Goal: Task Accomplishment & Management: Use online tool/utility

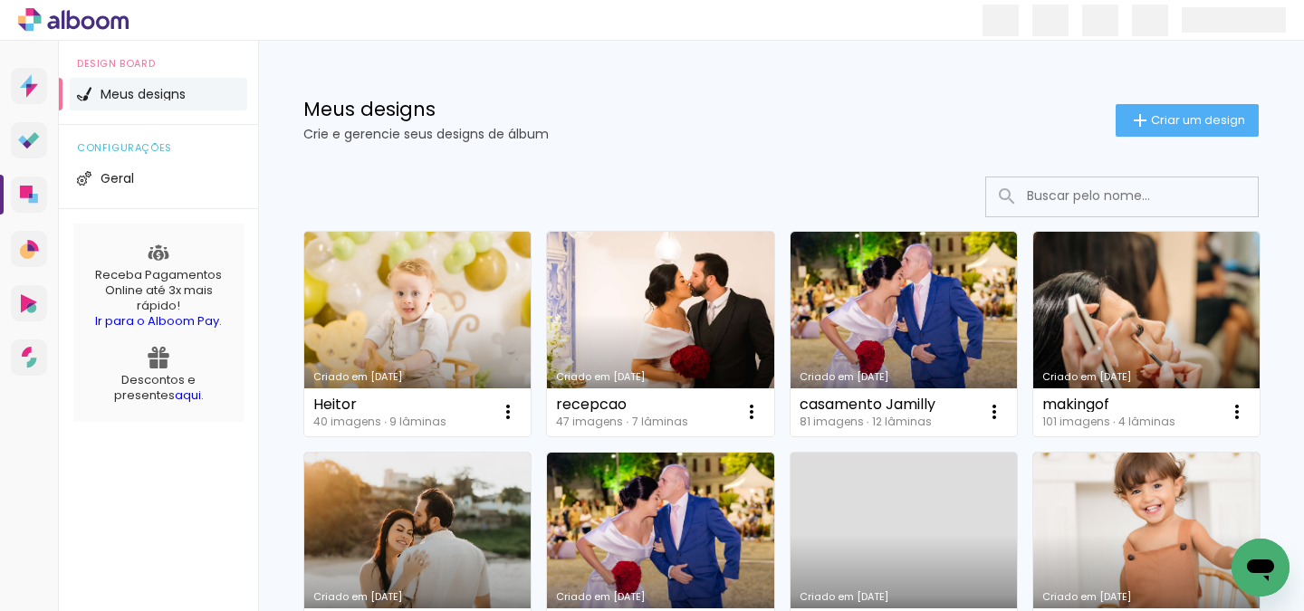
click at [397, 322] on link "Criado em [DATE]" at bounding box center [417, 334] width 226 height 205
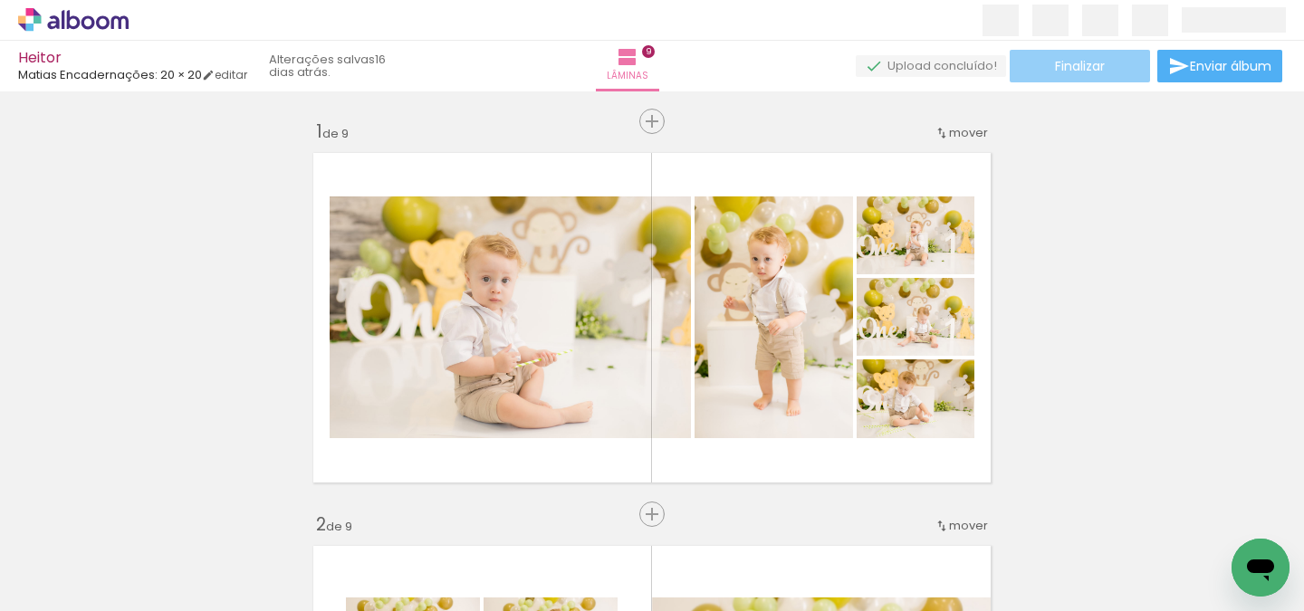
click at [1077, 72] on span "Finalizar" at bounding box center [1080, 66] width 50 height 13
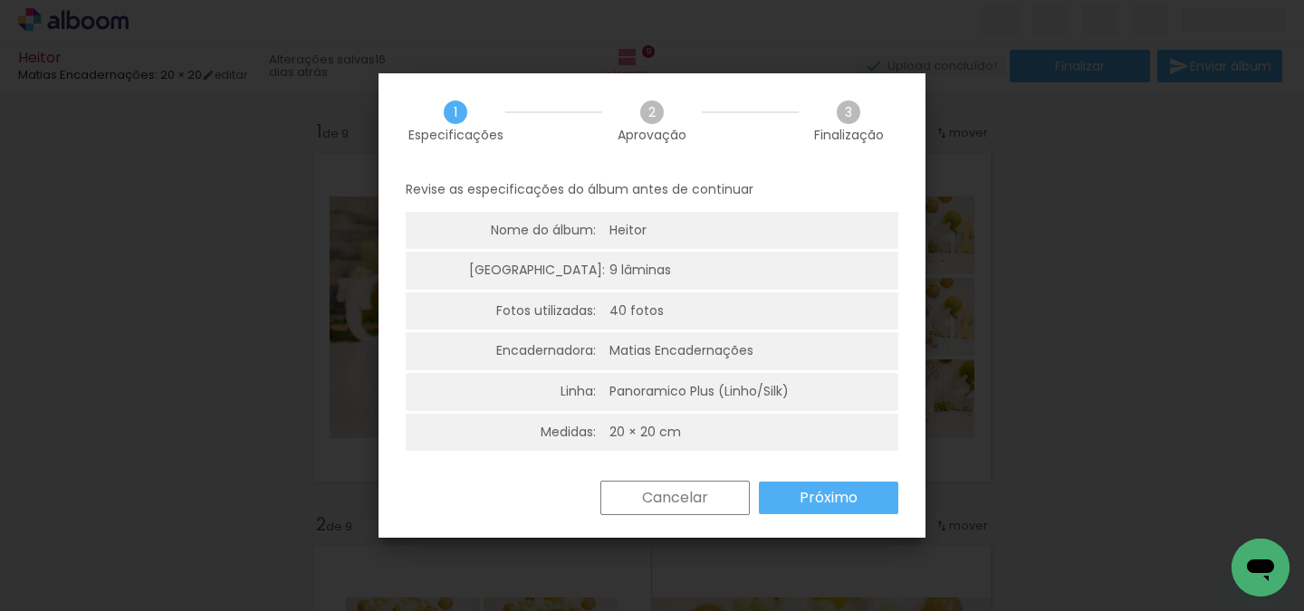
click at [0, 0] on slot "Próximo" at bounding box center [0, 0] width 0 height 0
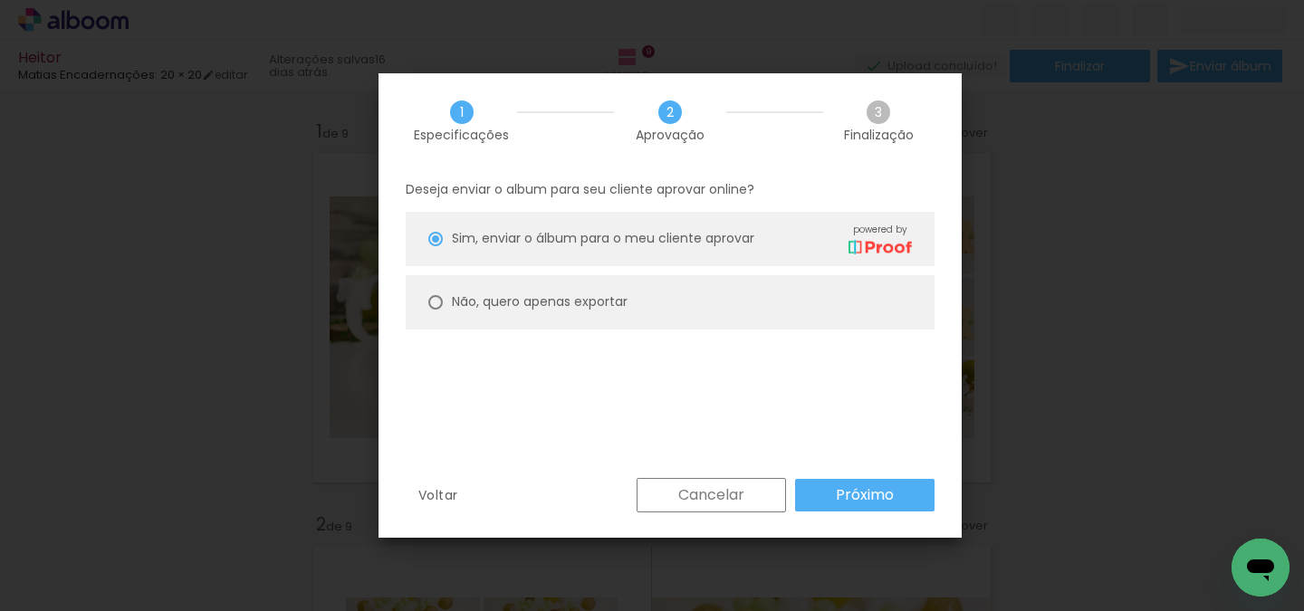
click at [662, 320] on paper-radio-button "Não, quero apenas exportar" at bounding box center [670, 302] width 529 height 54
type paper-radio-button "on"
click at [563, 235] on span "Sim, enviar o álbum para o meu cliente aprovar" at bounding box center [603, 238] width 303 height 19
type paper-radio-button "on"
click at [0, 0] on slot "Cancelar" at bounding box center [0, 0] width 0 height 0
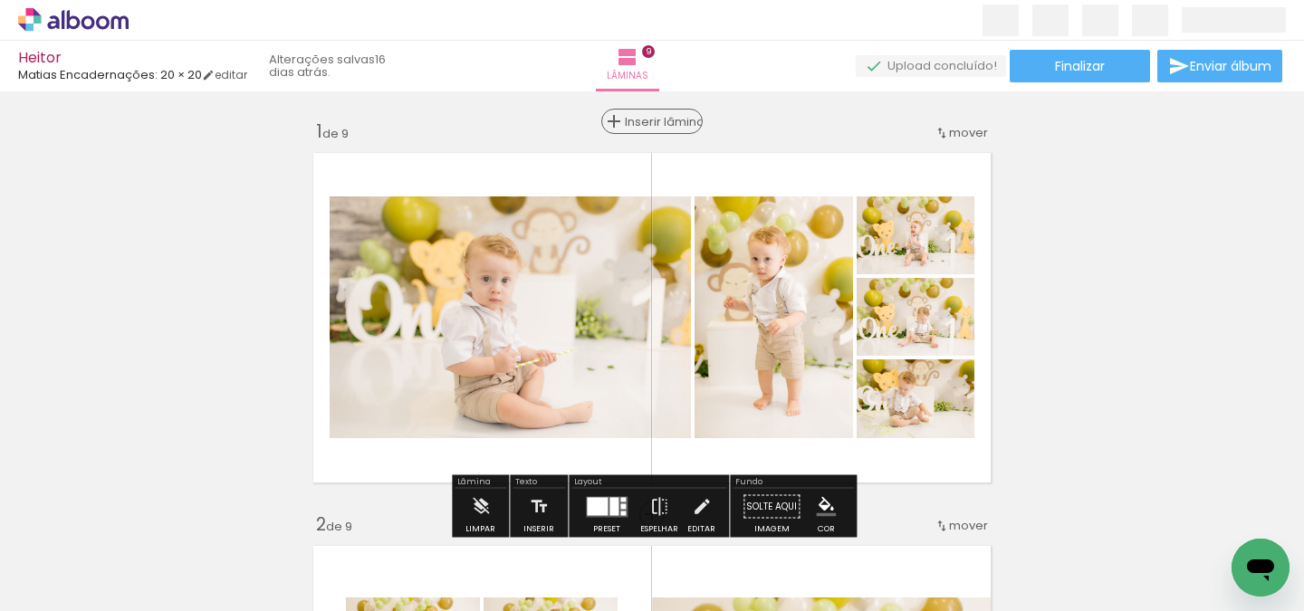
click at [632, 122] on div "Inserir lâmina" at bounding box center [652, 122] width 98 height 22
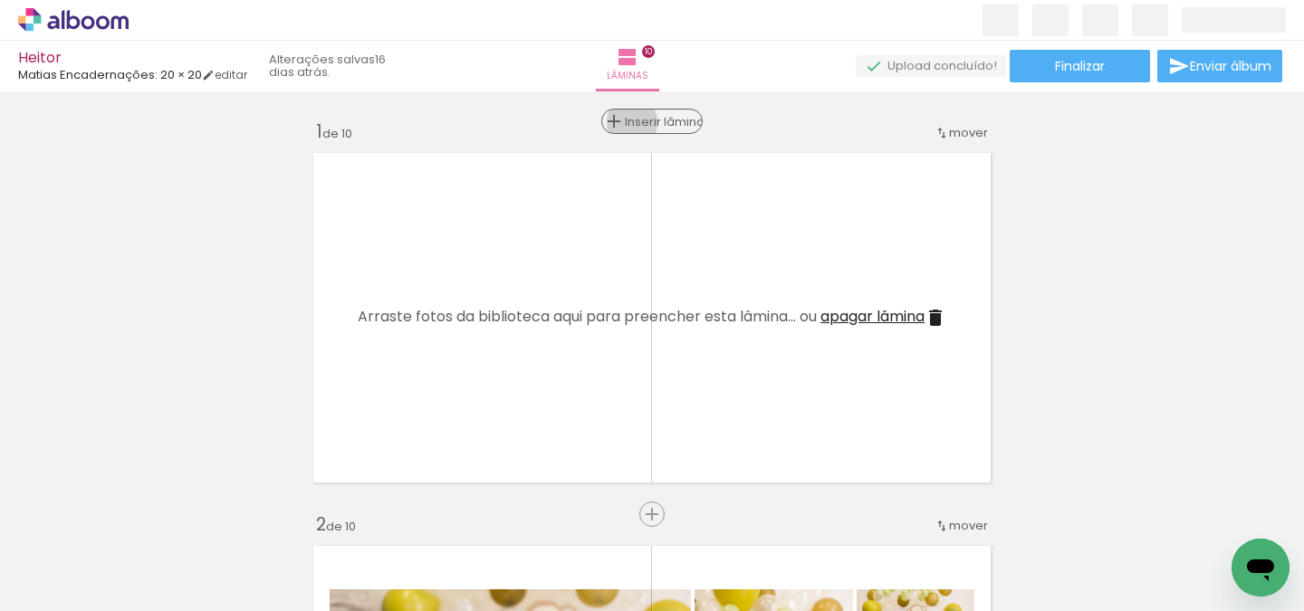
click at [632, 122] on span "Inserir lâmina" at bounding box center [660, 122] width 71 height 12
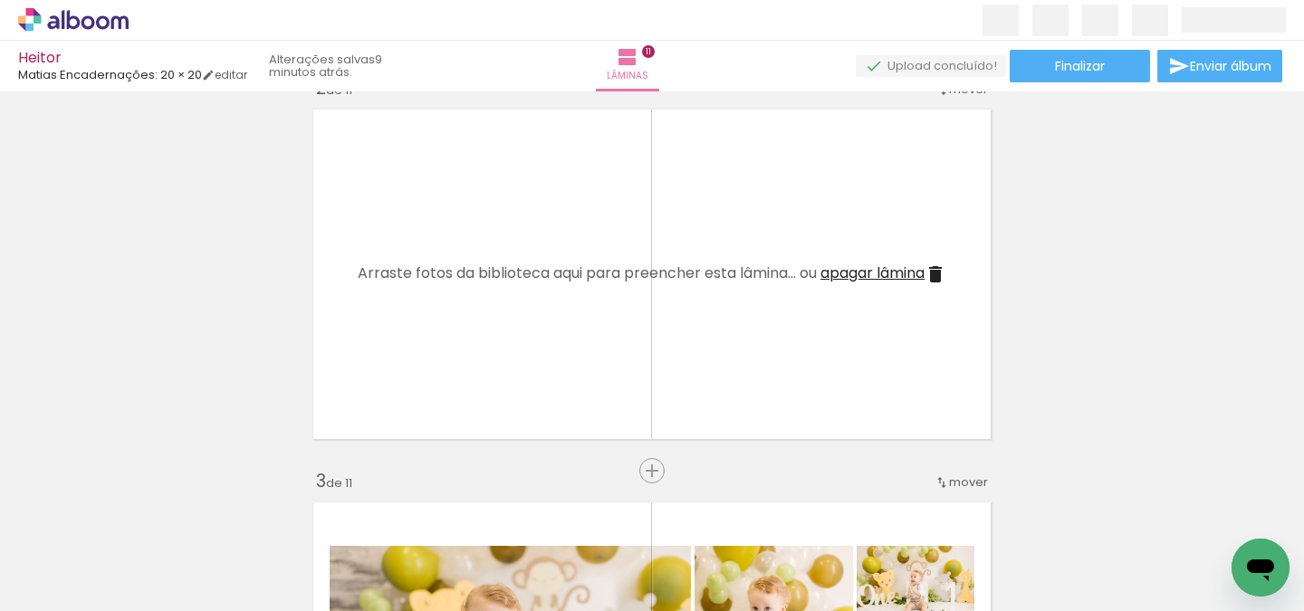
scroll to position [391, 0]
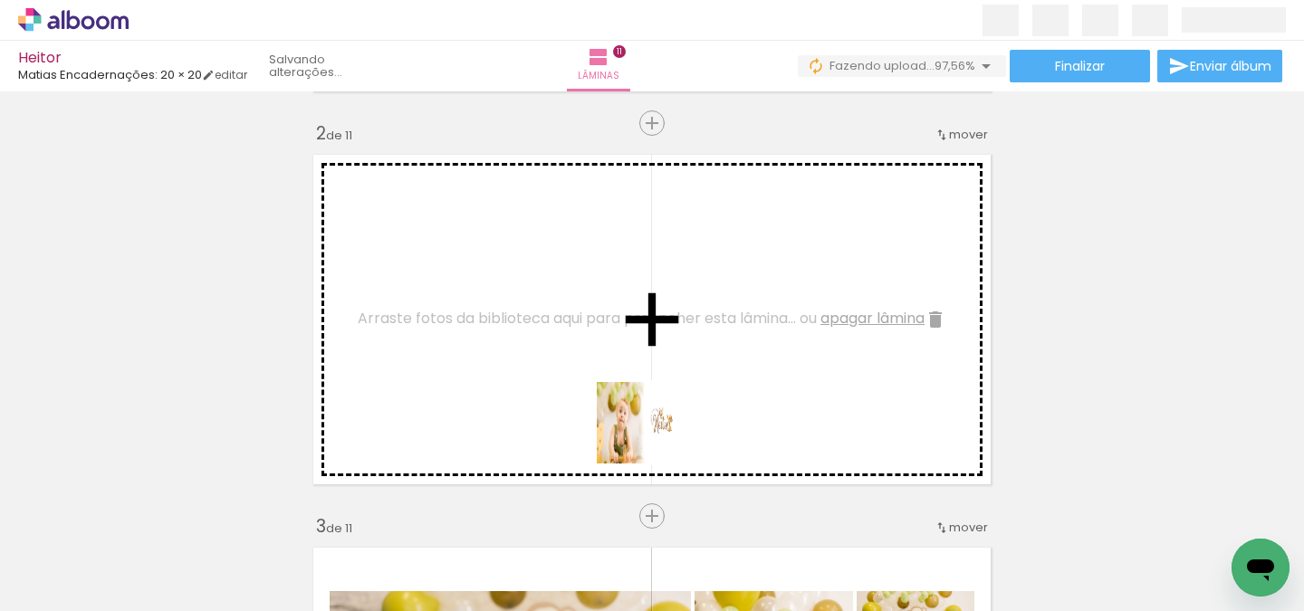
drag, startPoint x: 1231, startPoint y: 558, endPoint x: 631, endPoint y: 432, distance: 612.7
click at [631, 432] on quentale-workspace at bounding box center [652, 305] width 1304 height 611
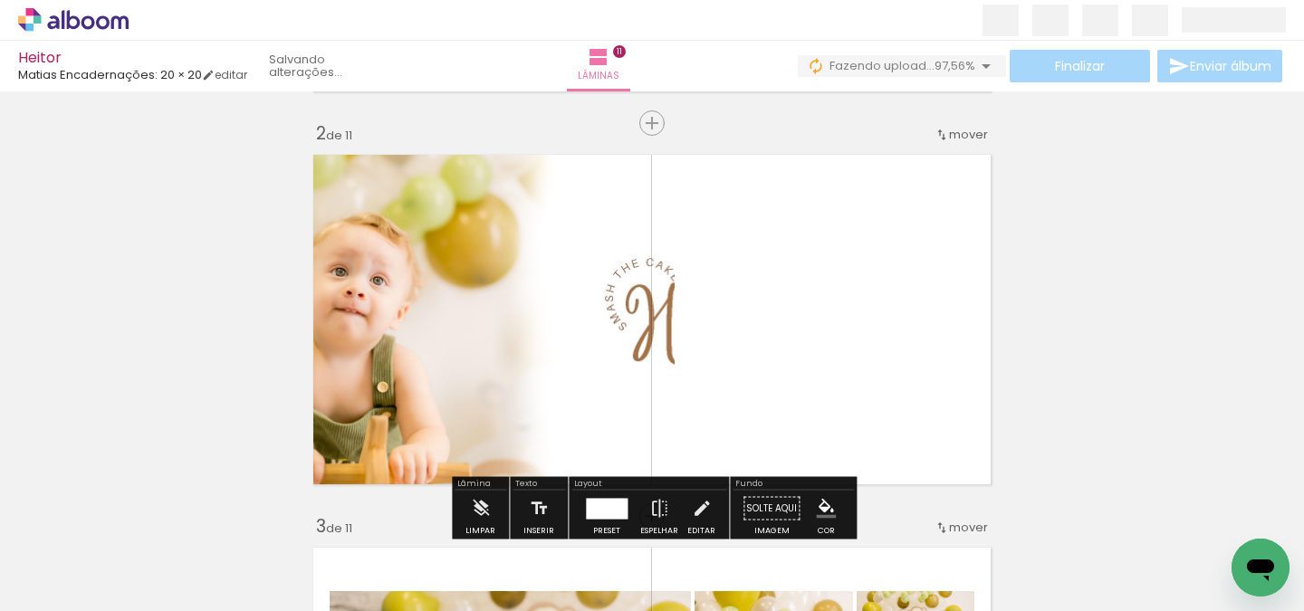
click at [669, 287] on quentale-photo at bounding box center [489, 320] width 370 height 348
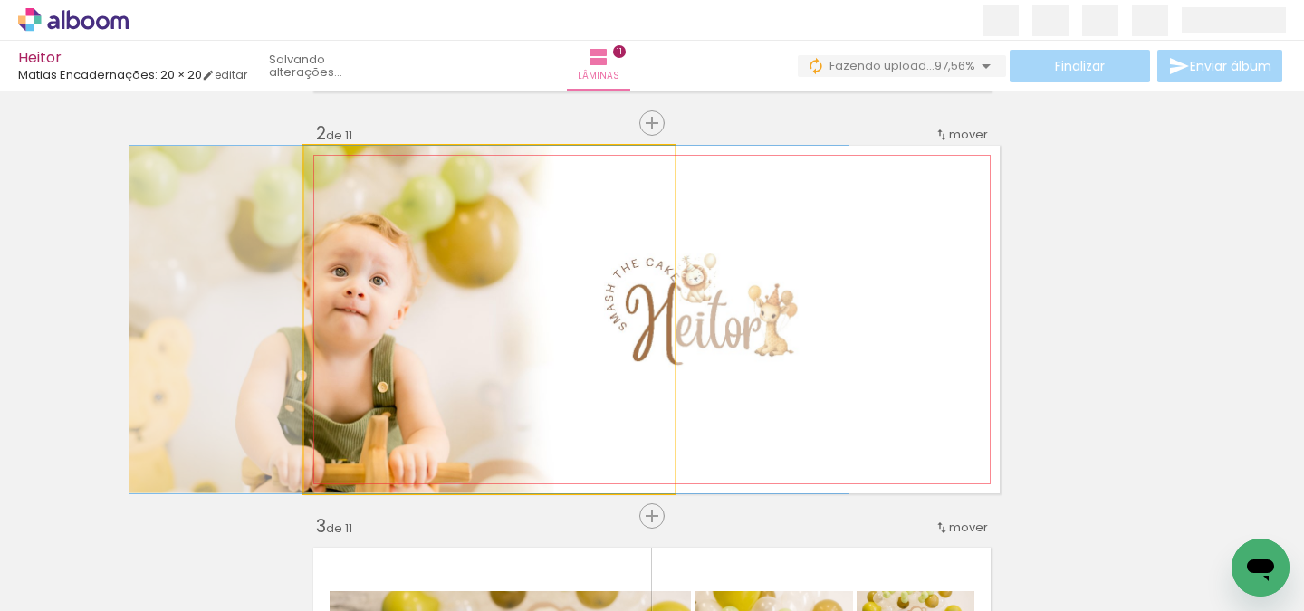
click at [669, 287] on quentale-photo at bounding box center [489, 320] width 370 height 348
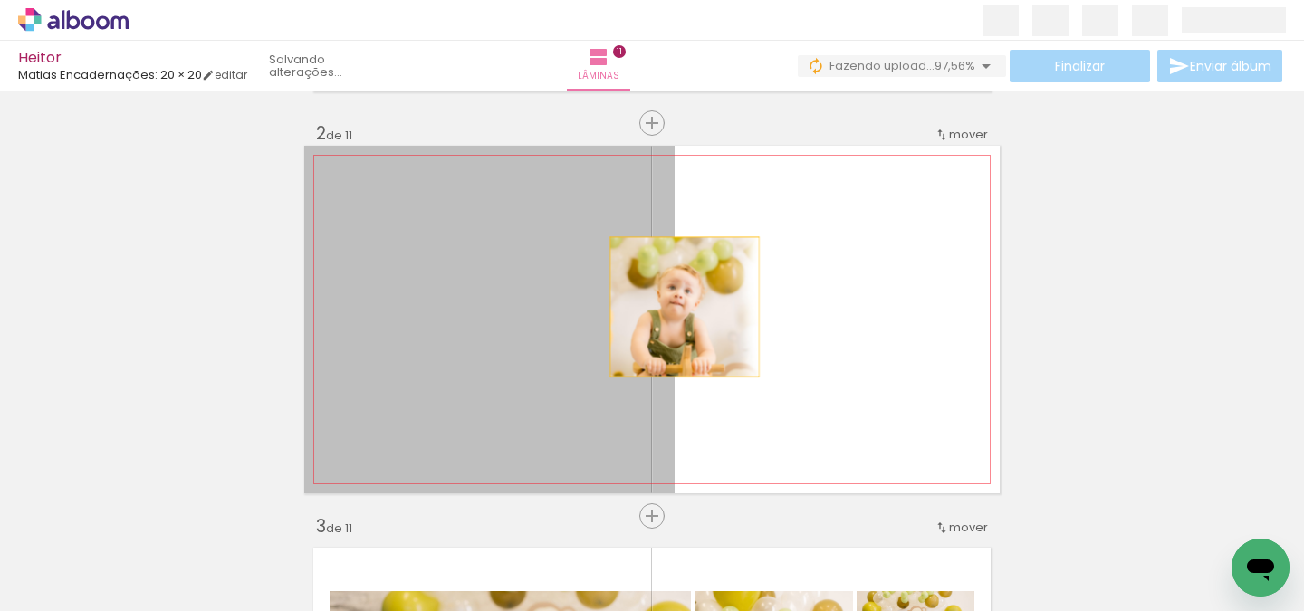
drag, startPoint x: 563, startPoint y: 308, endPoint x: 684, endPoint y: 306, distance: 121.4
click at [685, 306] on quentale-layouter at bounding box center [652, 320] width 696 height 348
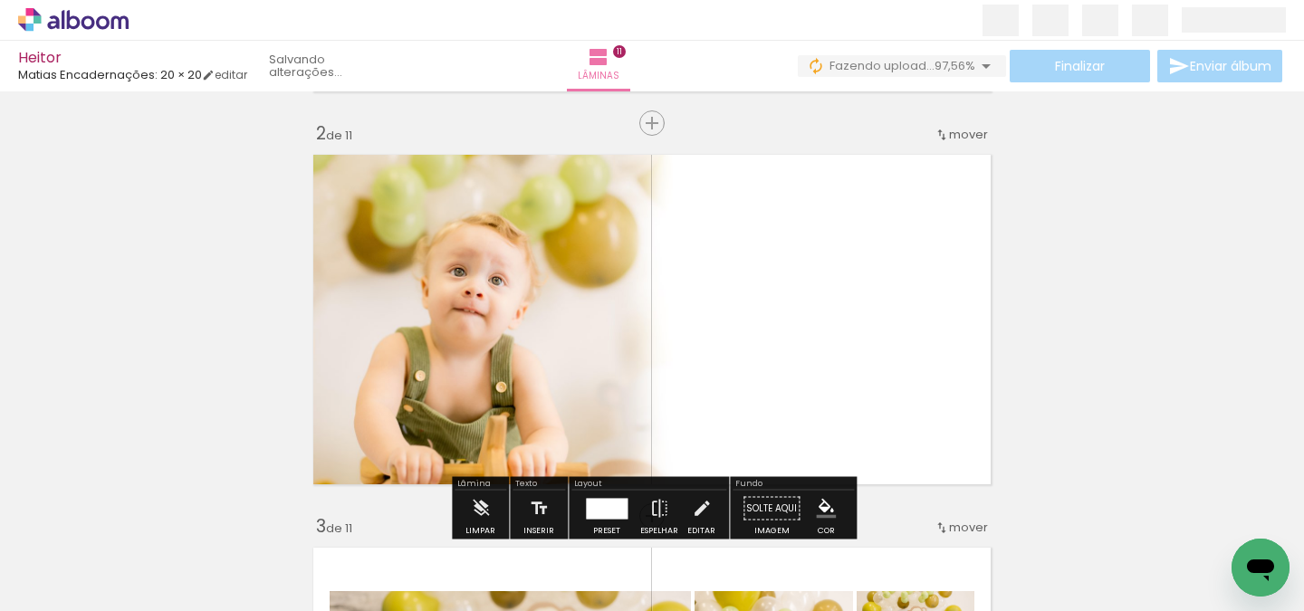
click at [546, 362] on quentale-photo at bounding box center [489, 320] width 370 height 348
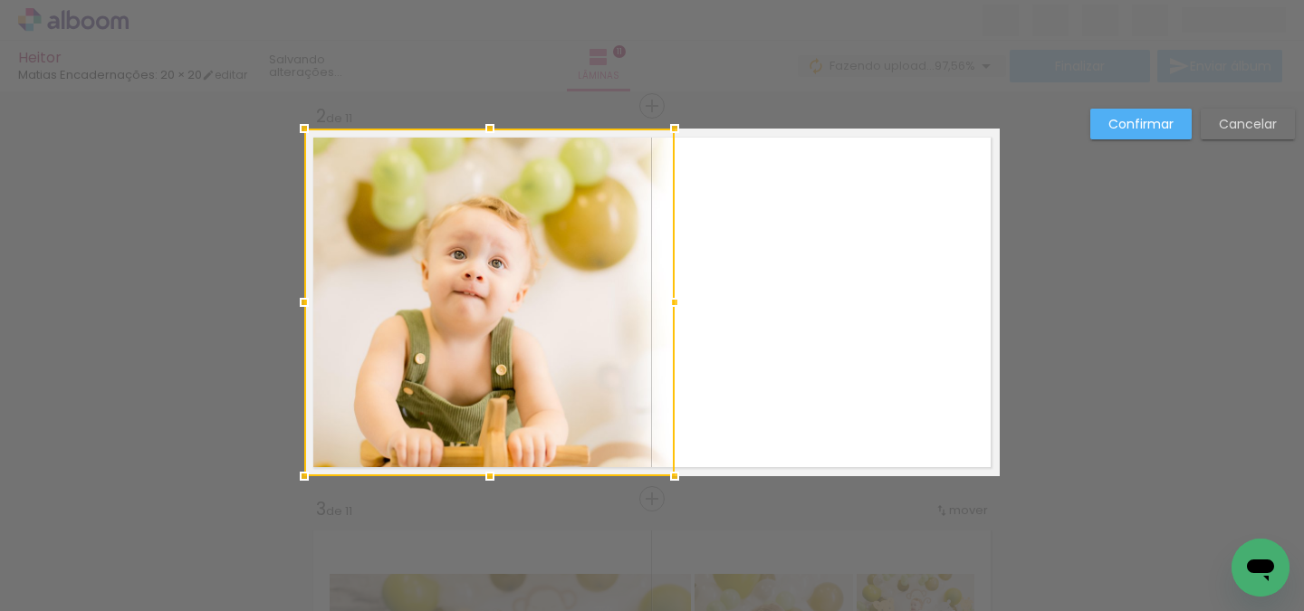
scroll to position [416, 0]
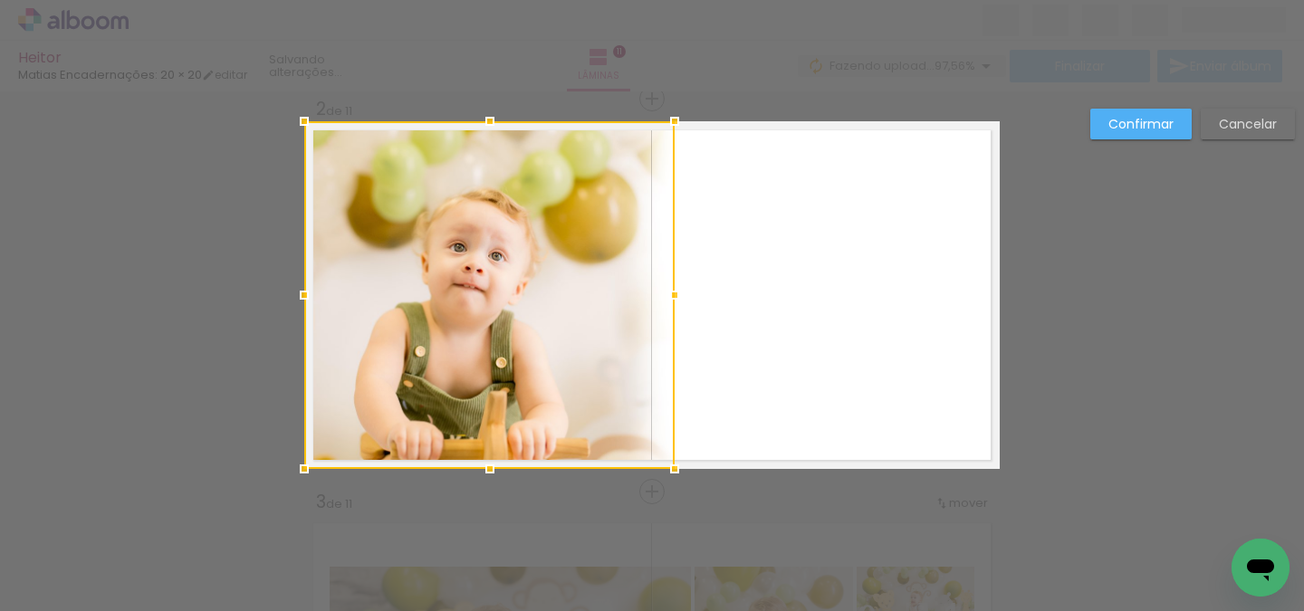
click at [0, 0] on slot "Cancelar" at bounding box center [0, 0] width 0 height 0
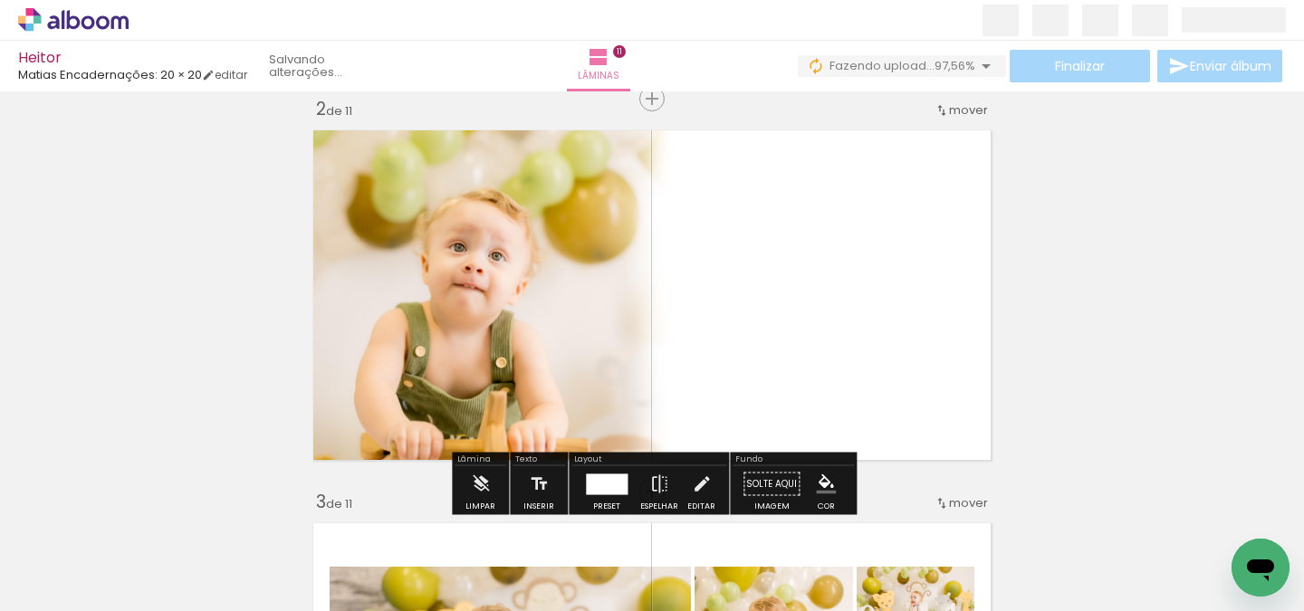
click at [650, 341] on quentale-photo at bounding box center [489, 295] width 370 height 348
click at [610, 490] on div at bounding box center [607, 484] width 42 height 21
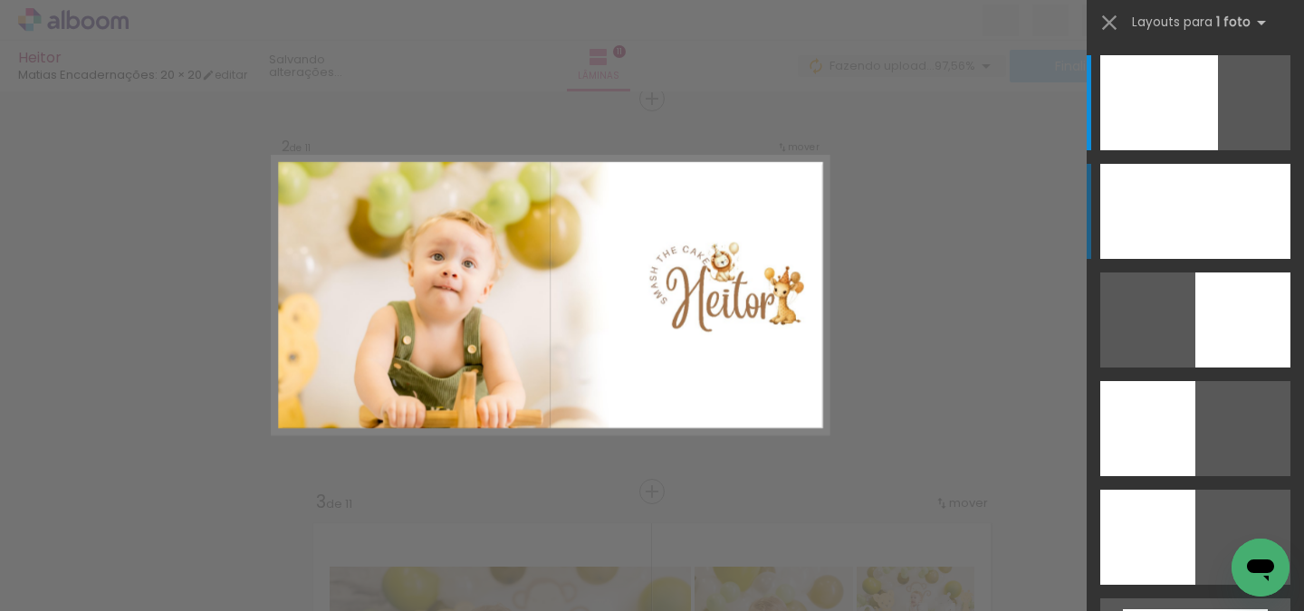
click at [1218, 150] on div at bounding box center [1160, 102] width 118 height 95
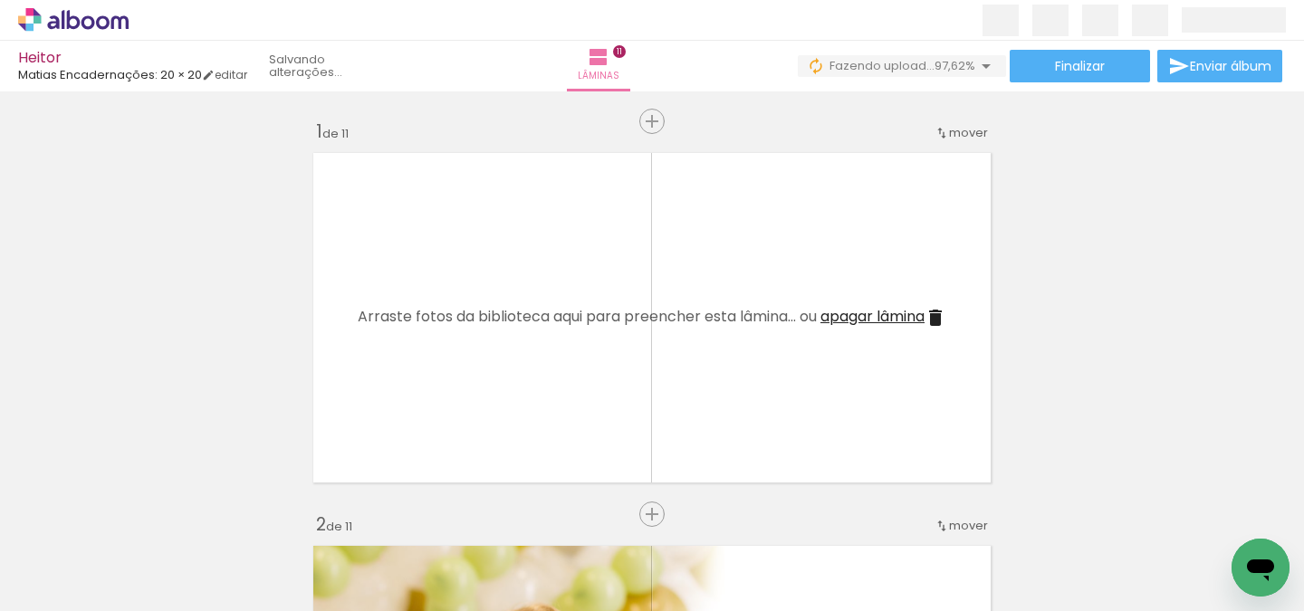
scroll to position [0, 3092]
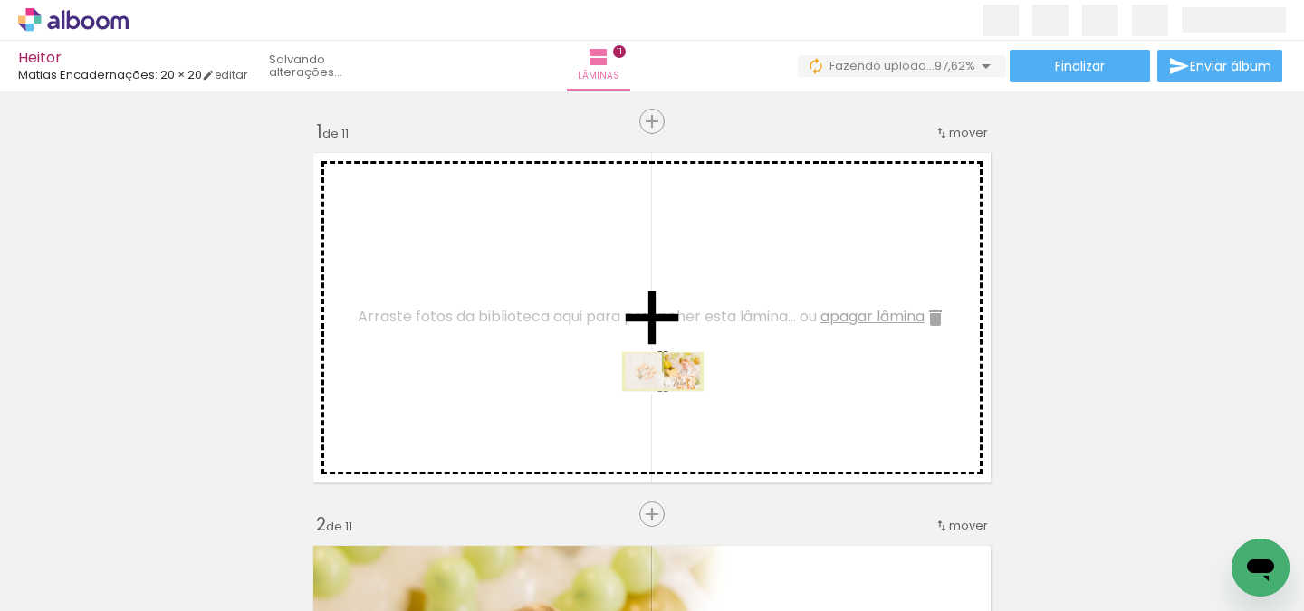
drag, startPoint x: 1227, startPoint y: 551, endPoint x: 676, endPoint y: 404, distance: 570.8
click at [676, 404] on quentale-workspace at bounding box center [652, 305] width 1304 height 611
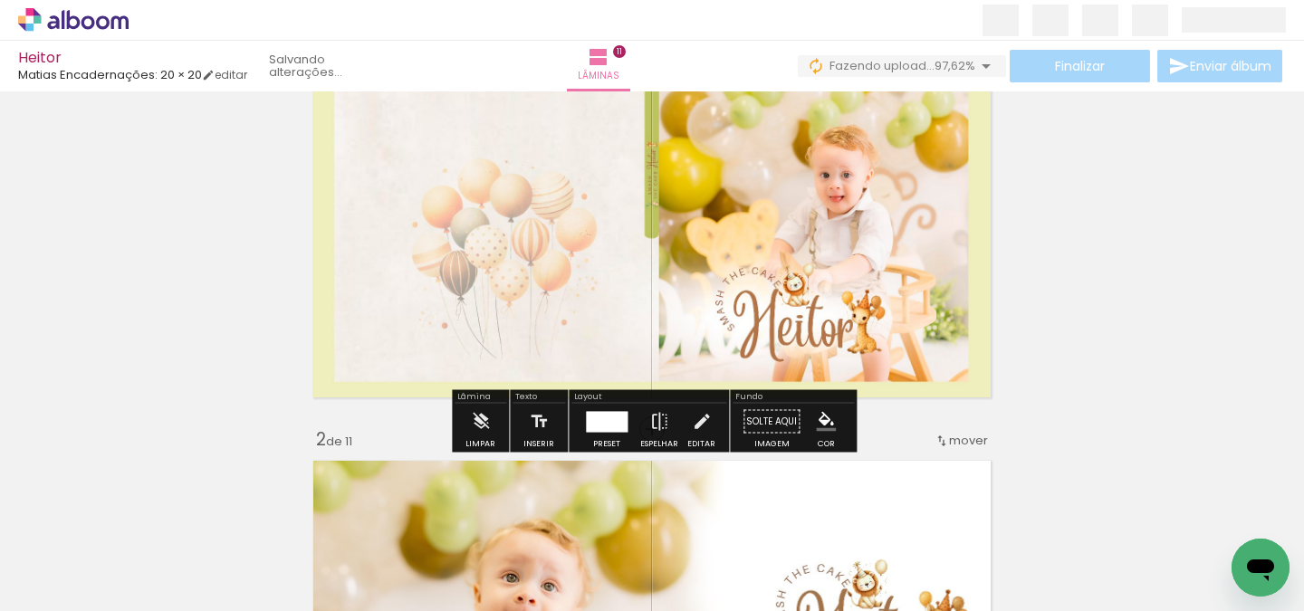
scroll to position [87, 0]
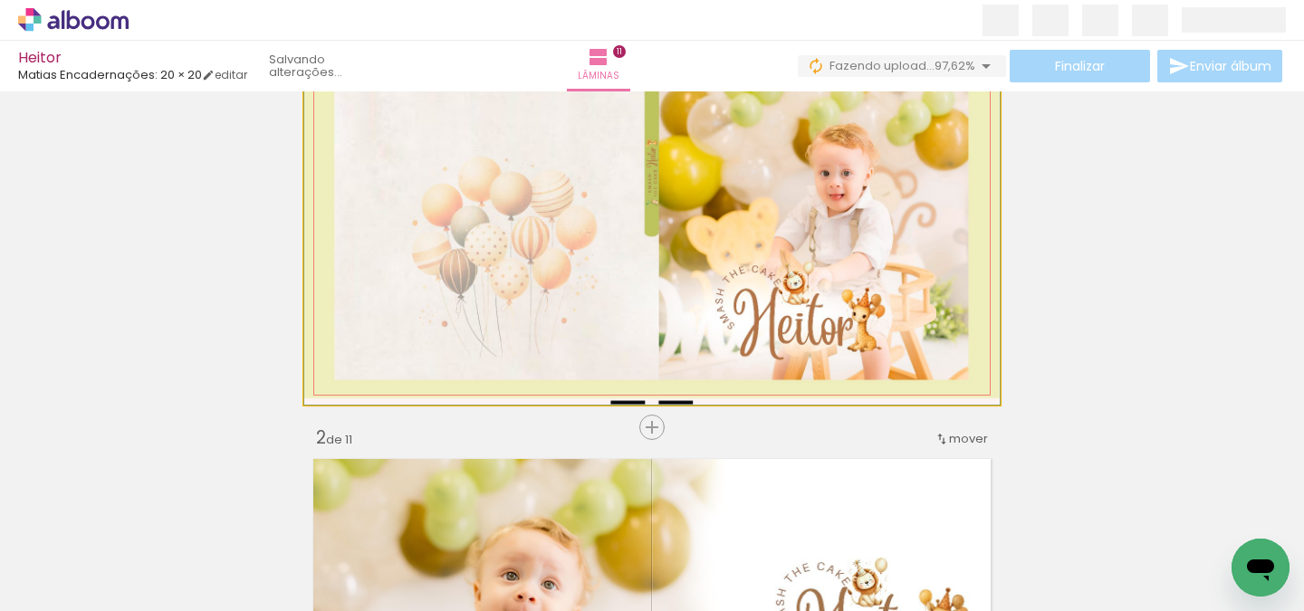
click at [363, 355] on quentale-photo at bounding box center [652, 231] width 696 height 348
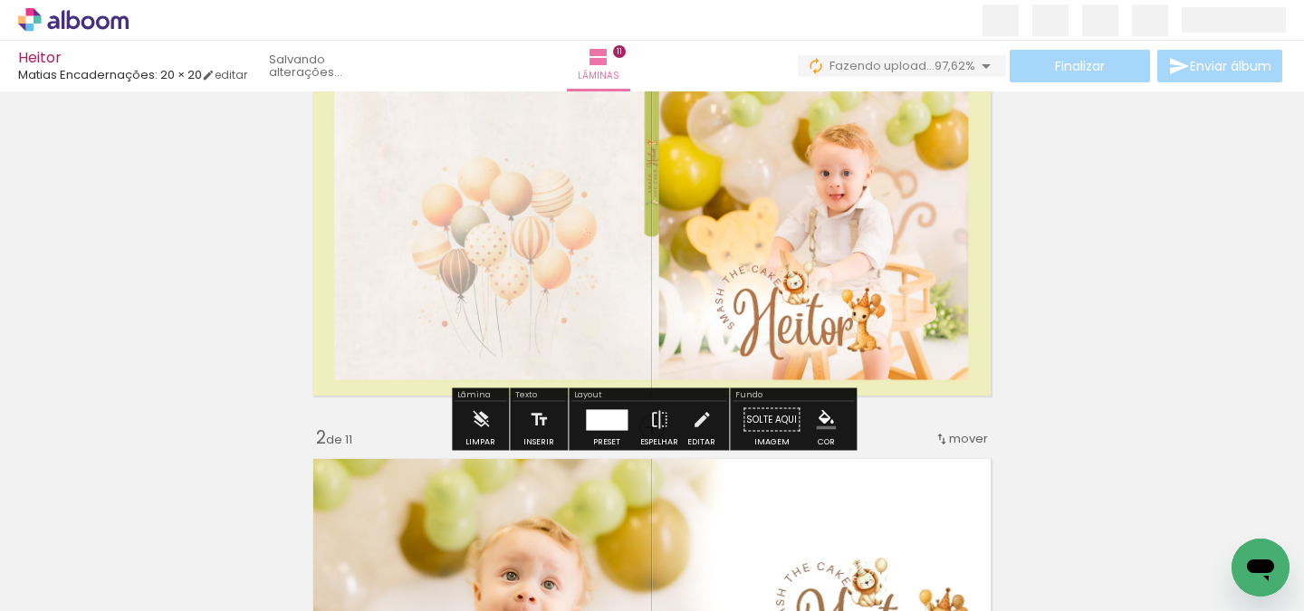
click at [363, 355] on quentale-photo at bounding box center [652, 231] width 696 height 348
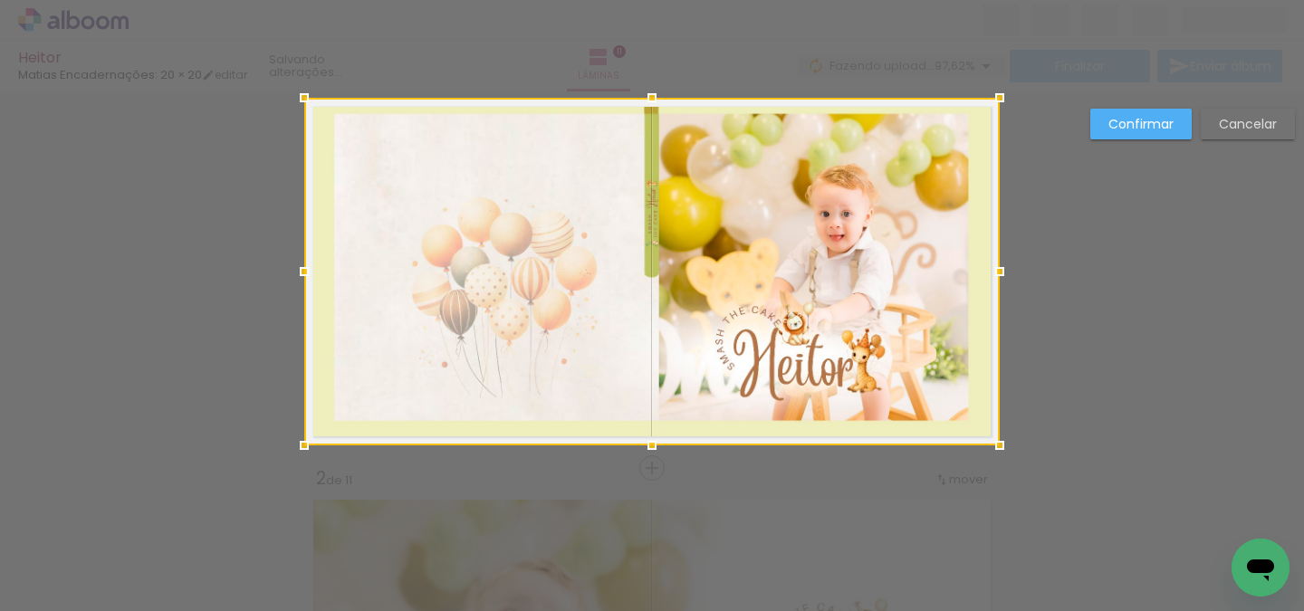
scroll to position [23, 0]
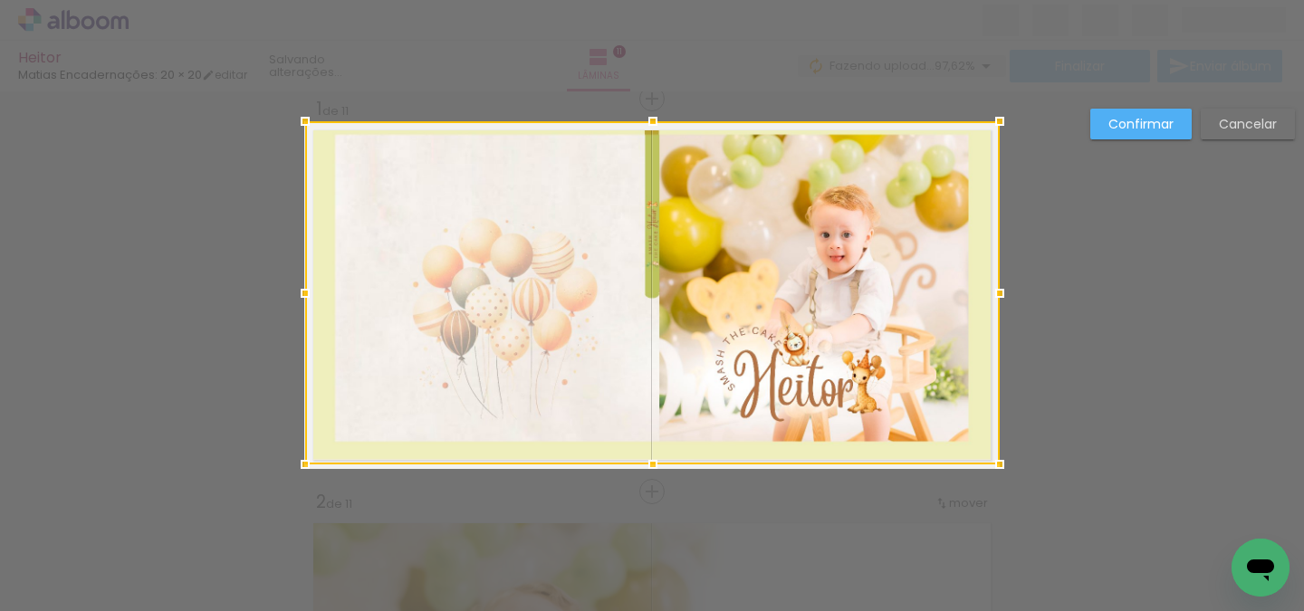
drag, startPoint x: 303, startPoint y: 474, endPoint x: 276, endPoint y: 505, distance: 41.1
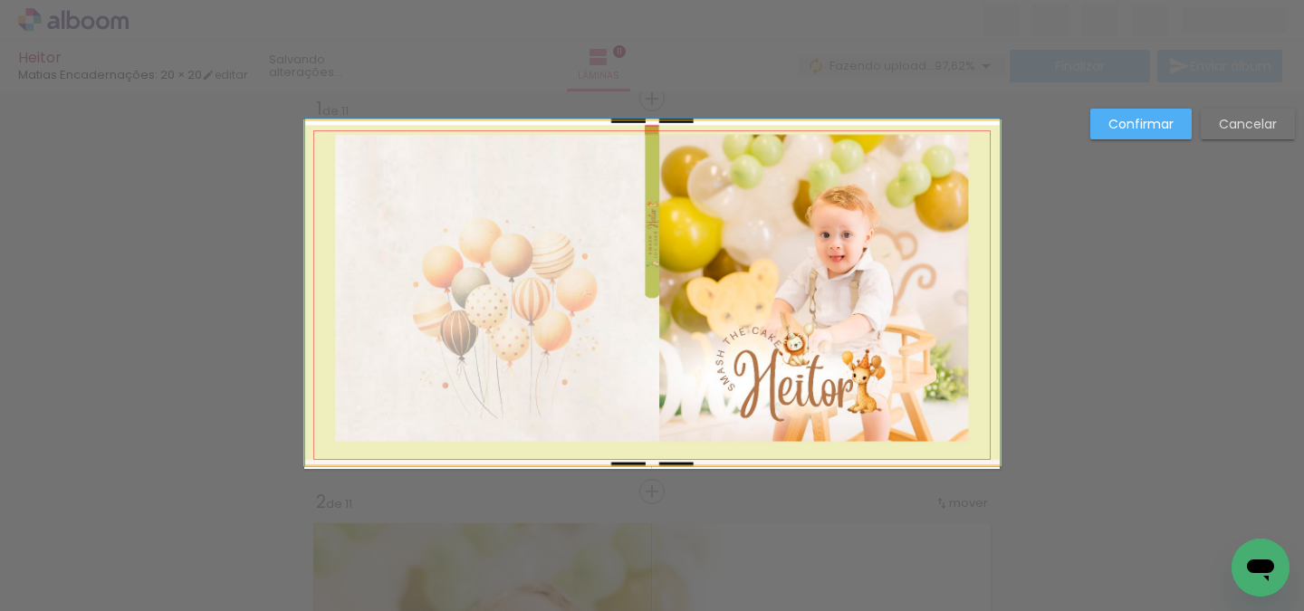
click at [309, 458] on quentale-photo at bounding box center [652, 292] width 695 height 343
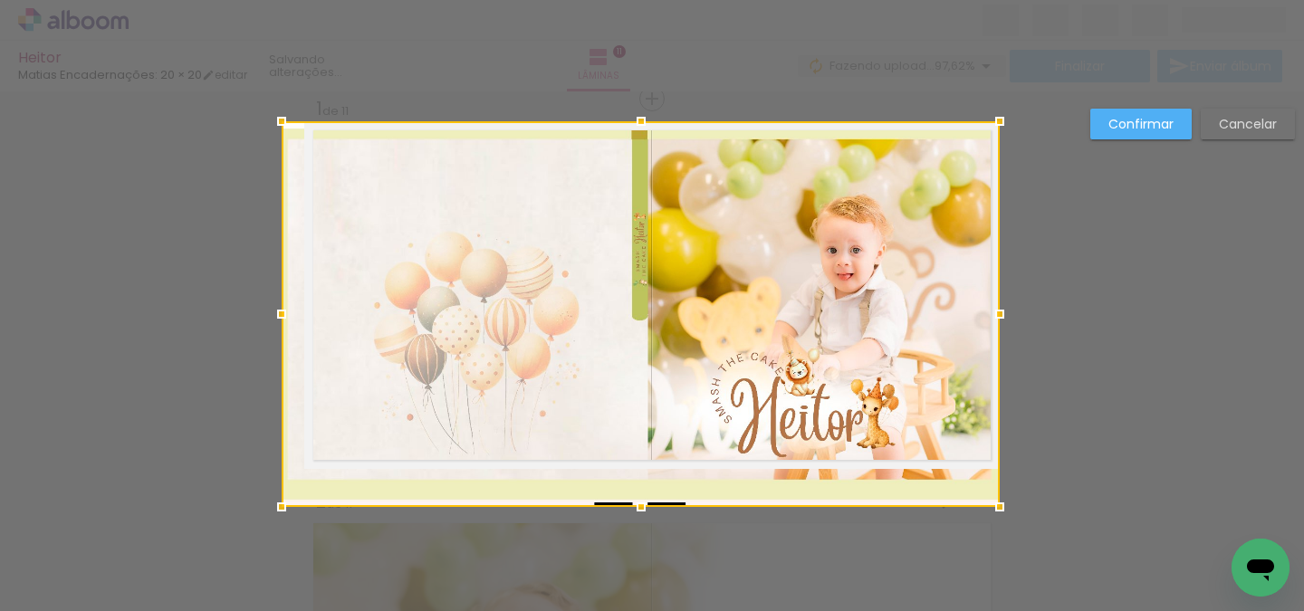
drag, startPoint x: 300, startPoint y: 462, endPoint x: 290, endPoint y: 466, distance: 10.6
click at [290, 466] on div at bounding box center [641, 314] width 718 height 386
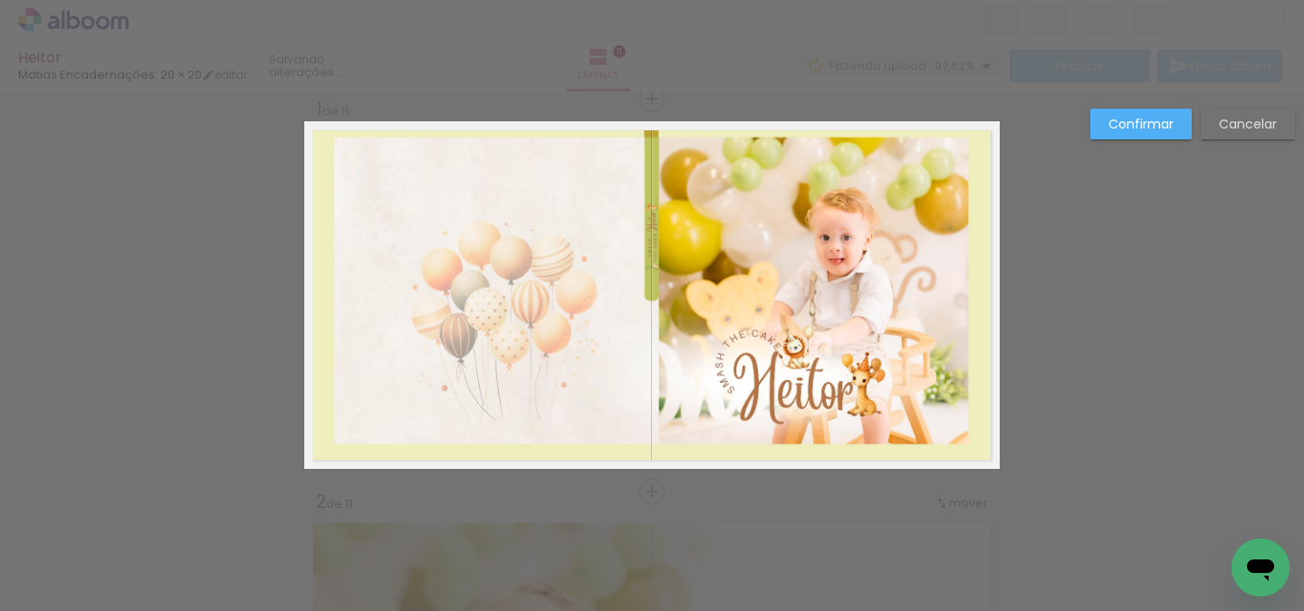
click at [290, 466] on div at bounding box center [641, 314] width 718 height 386
click at [313, 454] on quentale-photo at bounding box center [652, 295] width 696 height 348
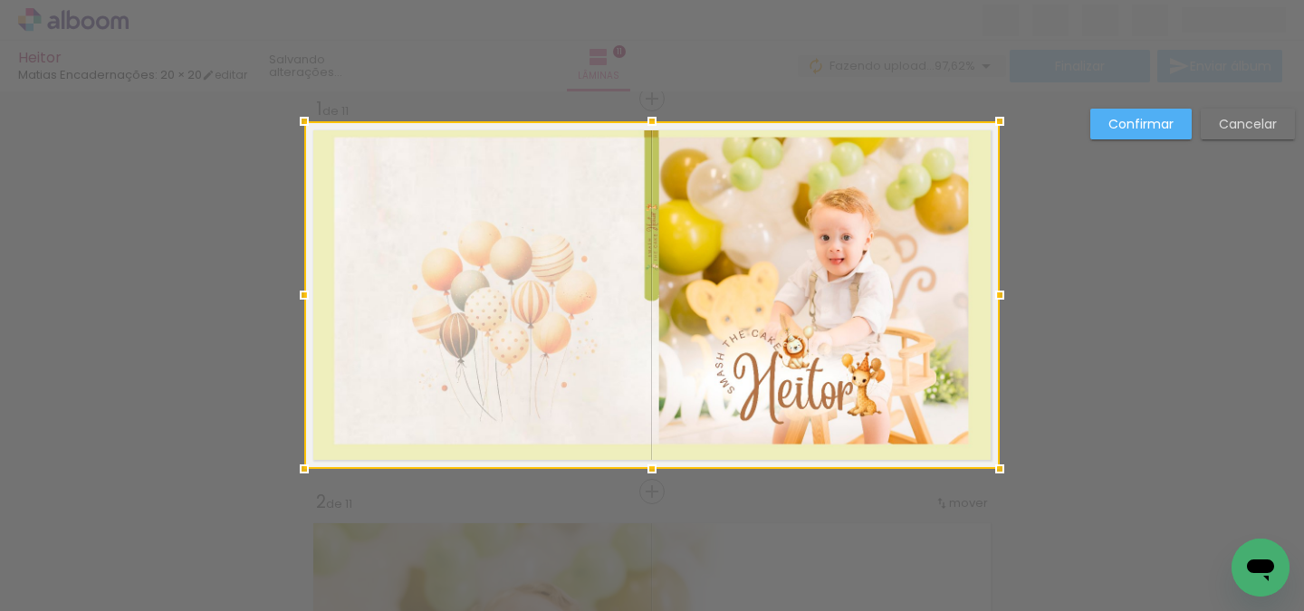
click at [313, 454] on div at bounding box center [304, 469] width 36 height 36
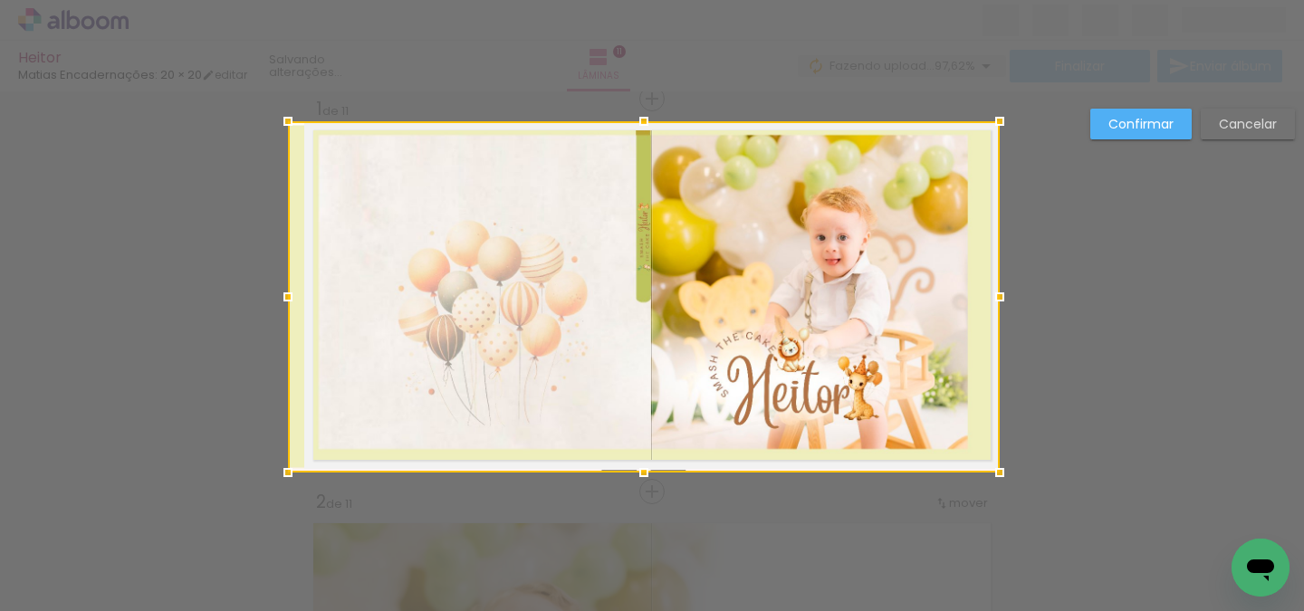
drag, startPoint x: 306, startPoint y: 462, endPoint x: 284, endPoint y: 504, distance: 47.0
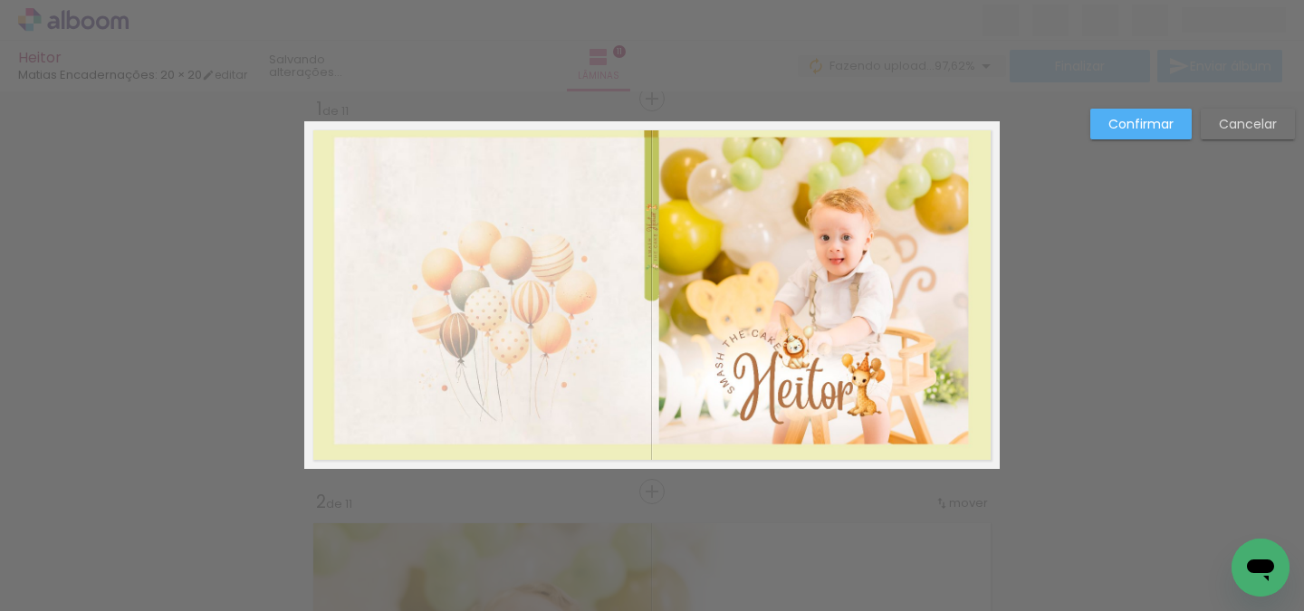
click at [597, 450] on quentale-photo at bounding box center [652, 295] width 696 height 348
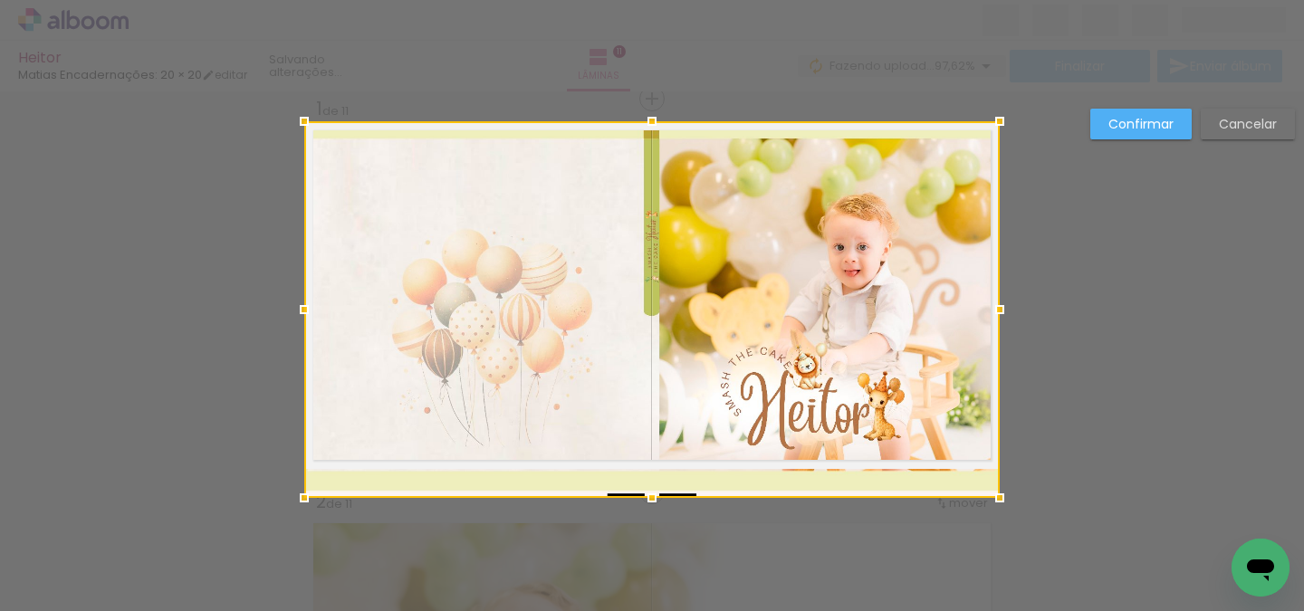
drag, startPoint x: 650, startPoint y: 475, endPoint x: 650, endPoint y: 492, distance: 17.2
click at [650, 492] on div at bounding box center [652, 498] width 36 height 36
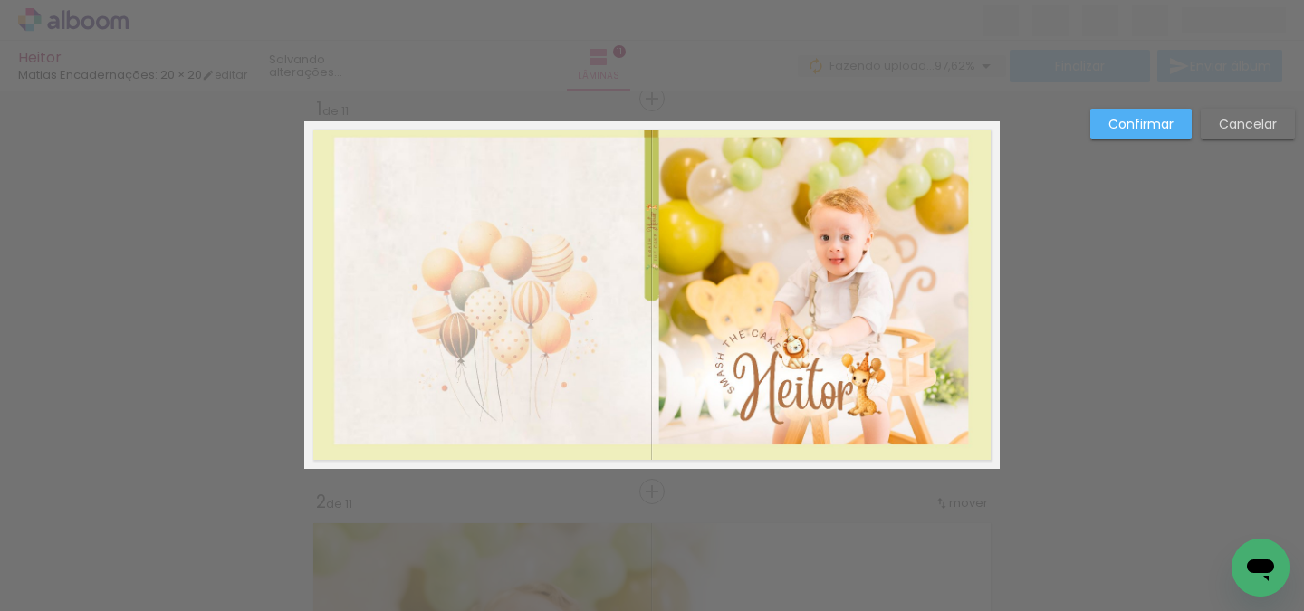
click at [666, 402] on quentale-photo at bounding box center [652, 295] width 696 height 348
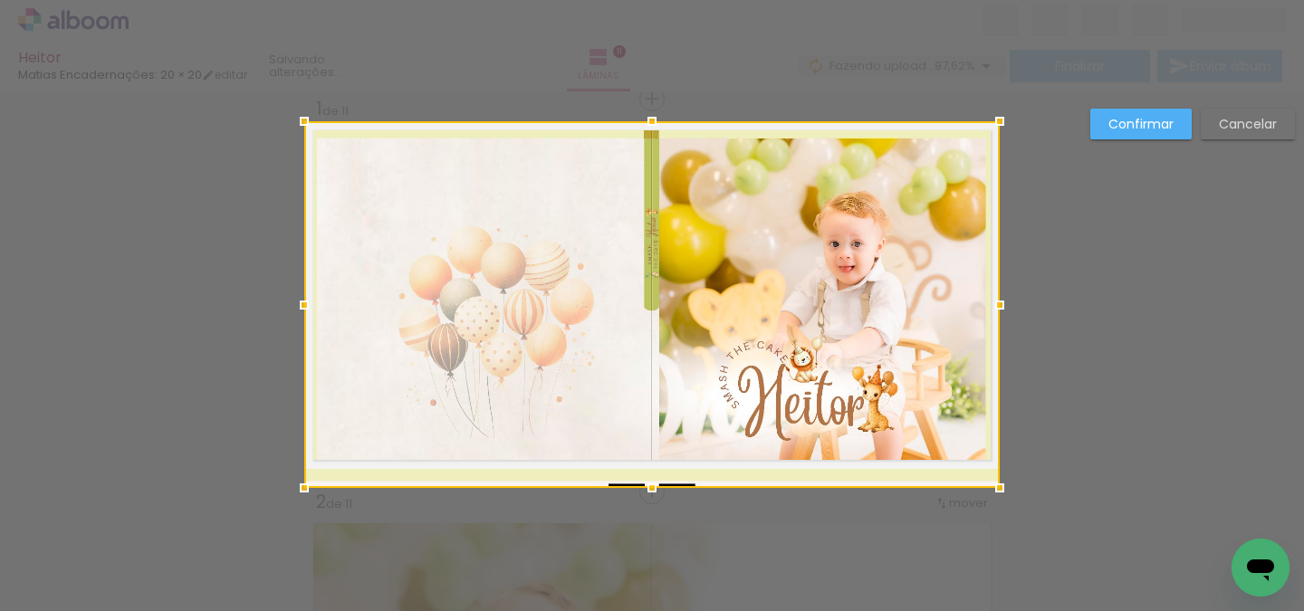
drag, startPoint x: 650, startPoint y: 473, endPoint x: 654, endPoint y: 534, distance: 61.7
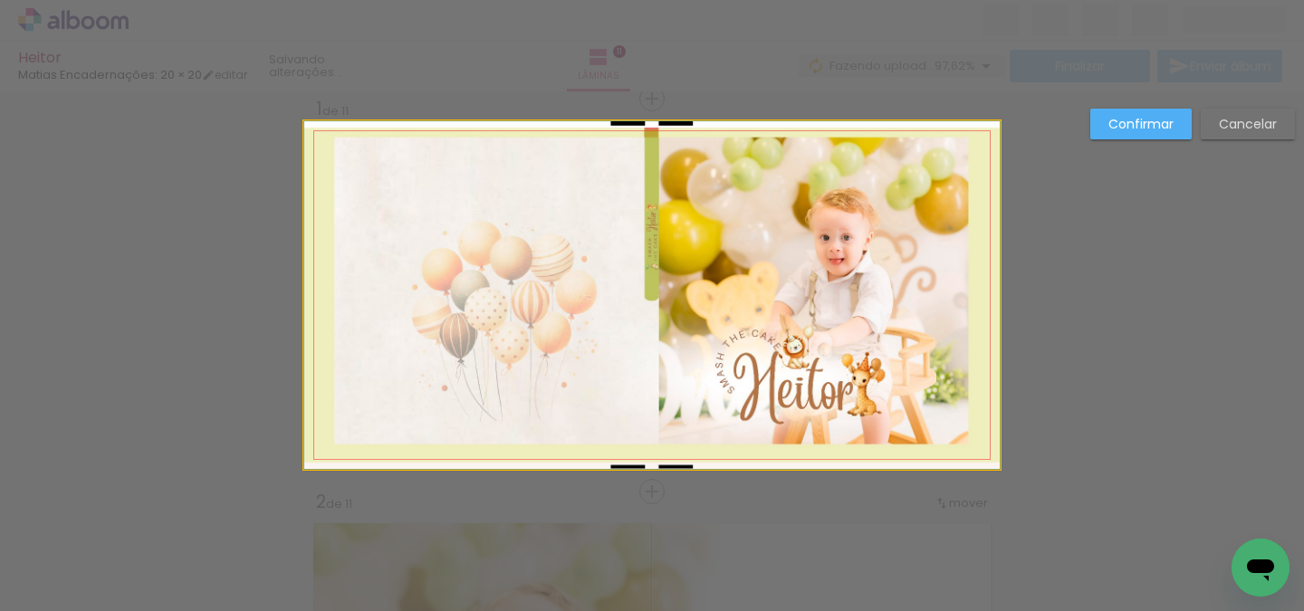
drag, startPoint x: 832, startPoint y: 268, endPoint x: 919, endPoint y: 179, distance: 124.3
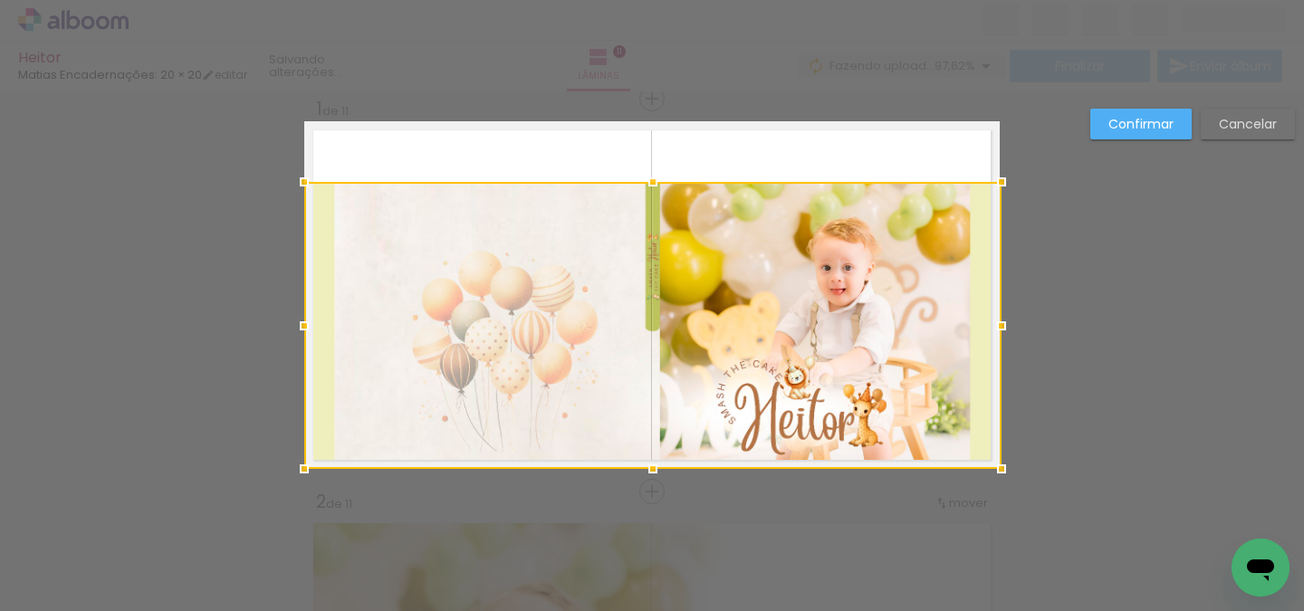
drag, startPoint x: 998, startPoint y: 126, endPoint x: 1218, endPoint y: -27, distance: 268.1
click at [1218, 0] on html "link( href="../../bower_components/polymer/polymer.html" rel="import" ) picture…" at bounding box center [652, 305] width 1304 height 611
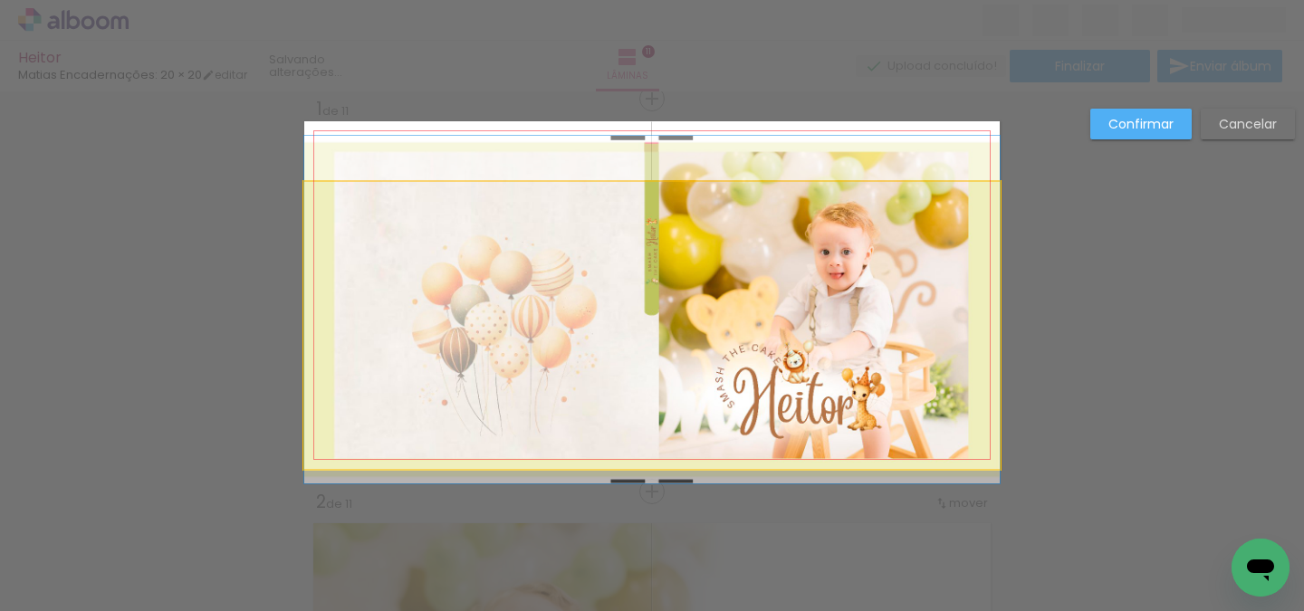
drag, startPoint x: 743, startPoint y: 220, endPoint x: 738, endPoint y: 205, distance: 16.1
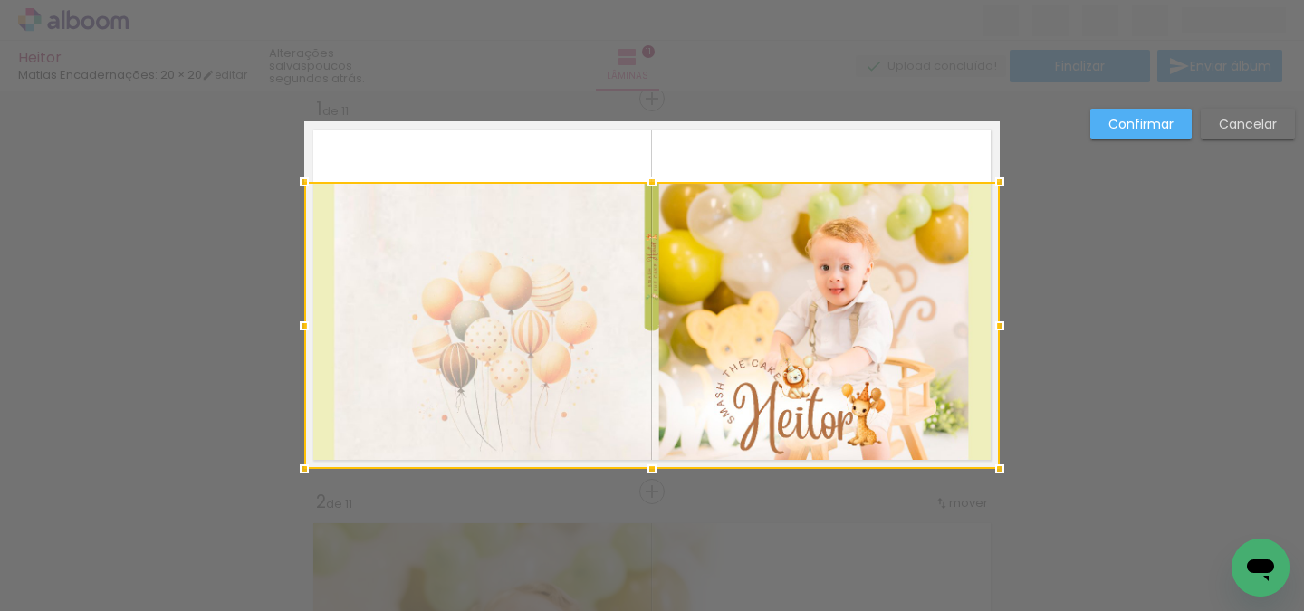
drag, startPoint x: 653, startPoint y: 181, endPoint x: 722, endPoint y: 72, distance: 128.7
click at [722, 0] on div "Heitor Matias Encadernações: 20 × 20 editar poucos segundos atrás. Lâminas 11 F…" at bounding box center [652, 0] width 1304 height 0
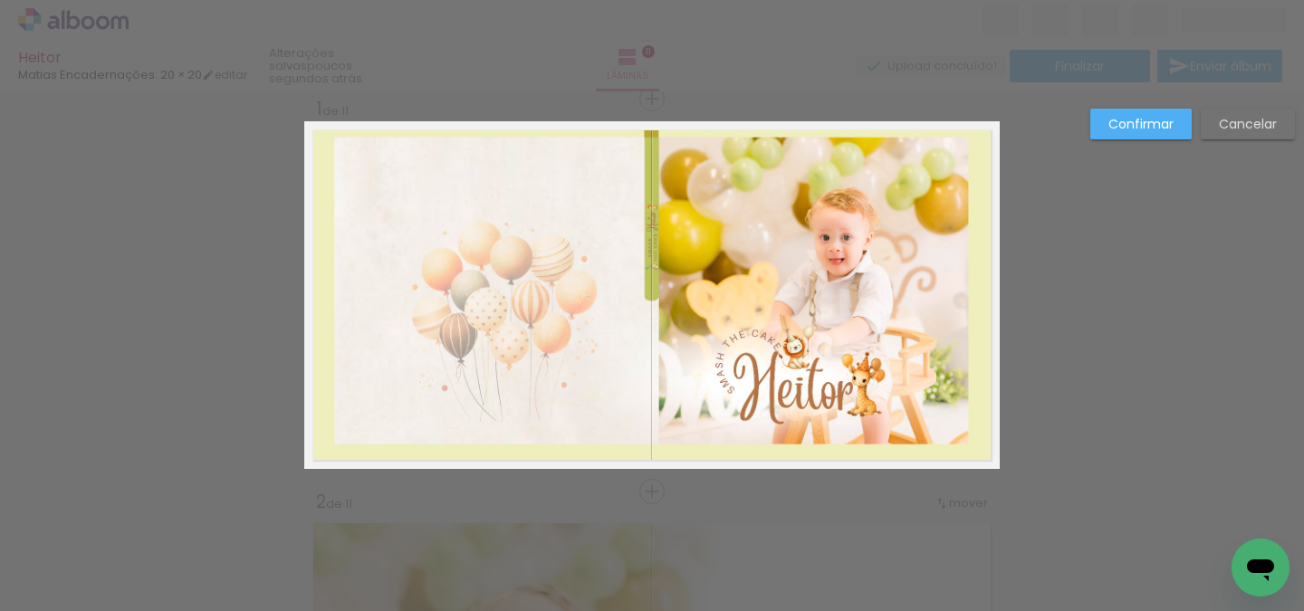
click at [656, 135] on quentale-photo at bounding box center [652, 295] width 696 height 348
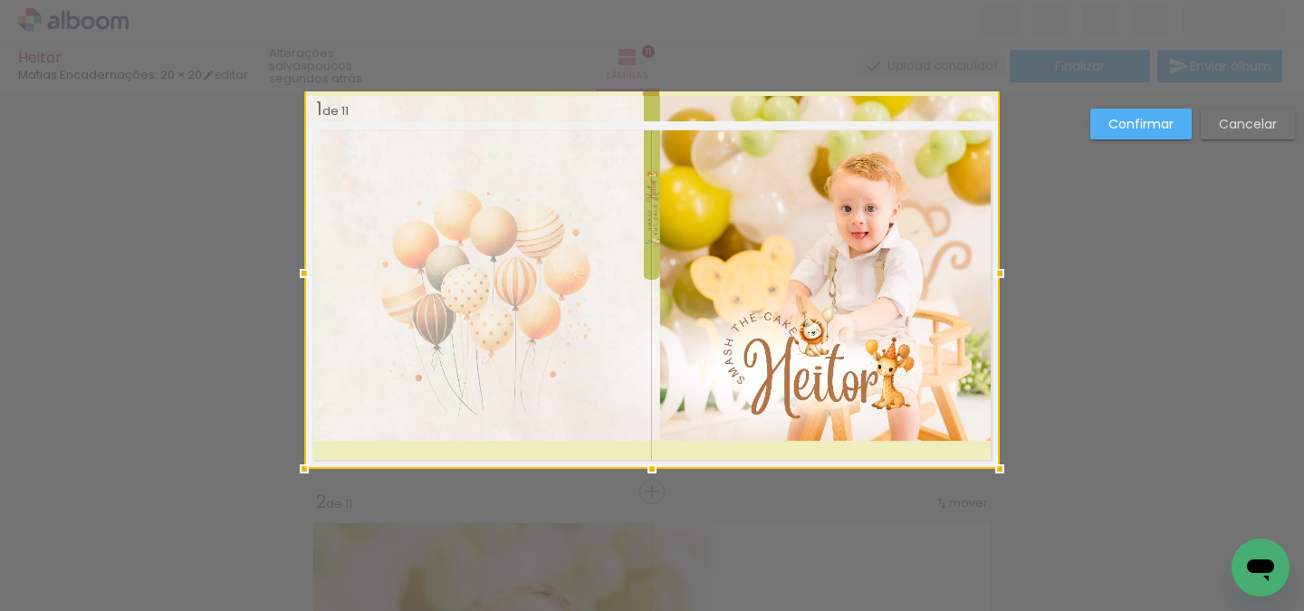
drag, startPoint x: 646, startPoint y: 116, endPoint x: 653, endPoint y: 82, distance: 35.2
click at [653, 0] on div "Heitor Matias Encadernações: 20 × 20 editar poucos segundos atrás. Lâminas 11 F…" at bounding box center [652, 0] width 1304 height 0
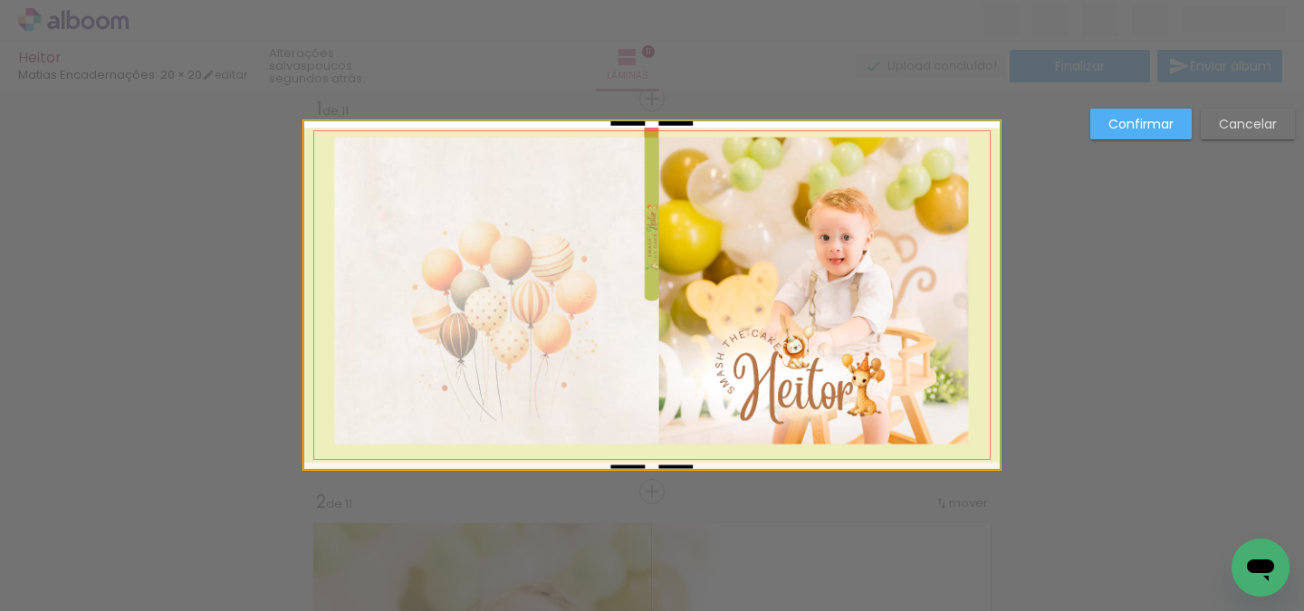
click at [640, 176] on quentale-photo at bounding box center [652, 295] width 696 height 348
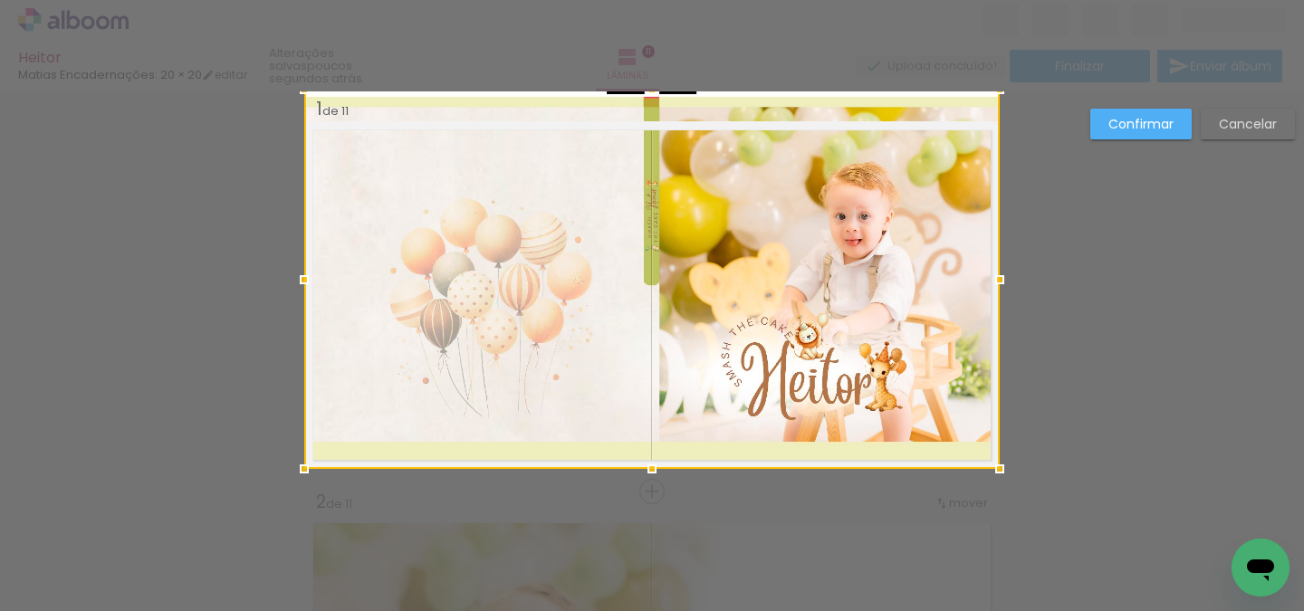
drag, startPoint x: 657, startPoint y: 113, endPoint x: 673, endPoint y: 69, distance: 47.3
click at [674, 0] on div "Heitor Matias Encadernações: 20 × 20 editar poucos segundos atrás. Lâminas 11 F…" at bounding box center [652, 0] width 1304 height 0
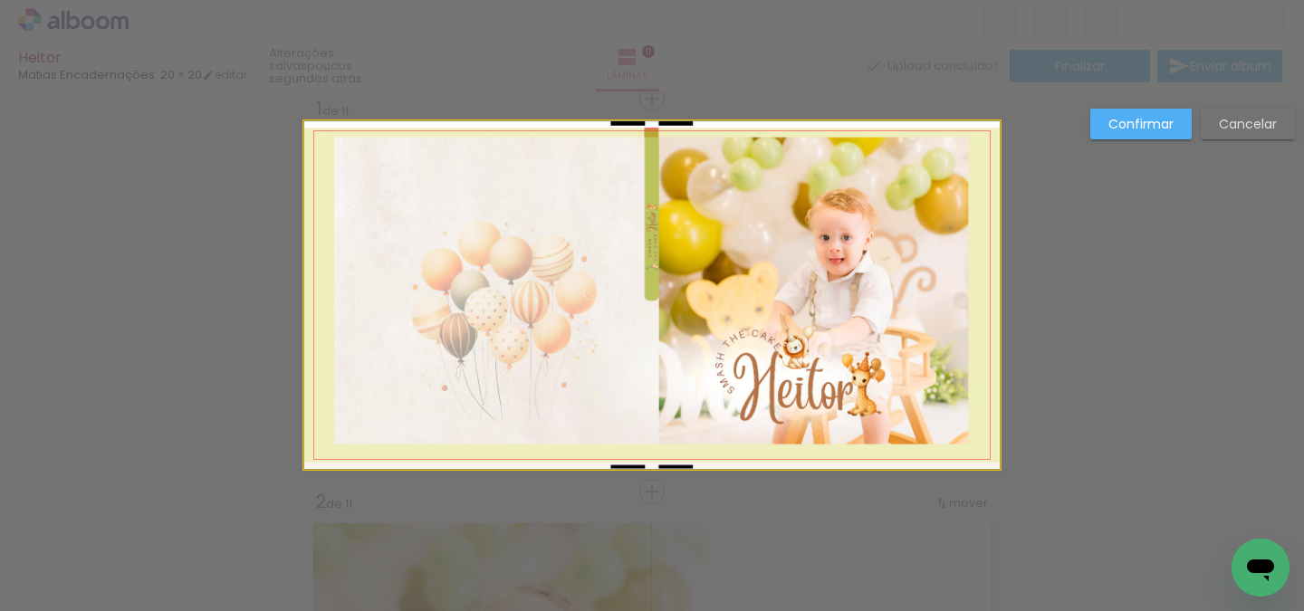
click at [632, 133] on quentale-photo at bounding box center [652, 295] width 696 height 348
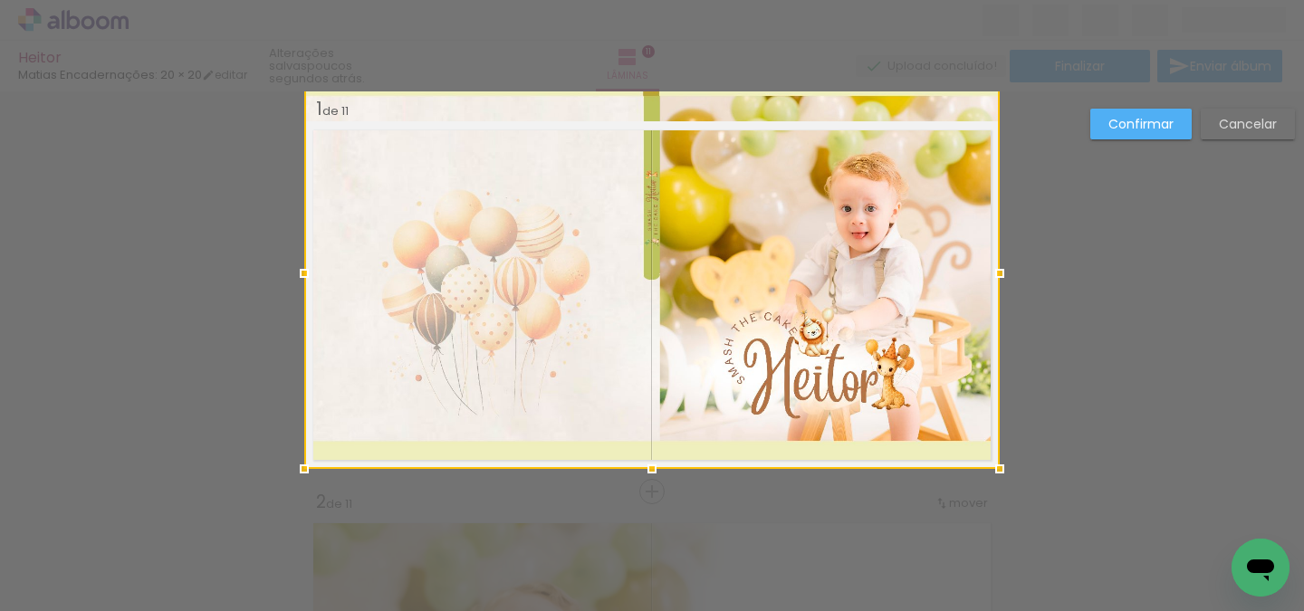
drag, startPoint x: 1000, startPoint y: 112, endPoint x: 1236, endPoint y: 102, distance: 236.6
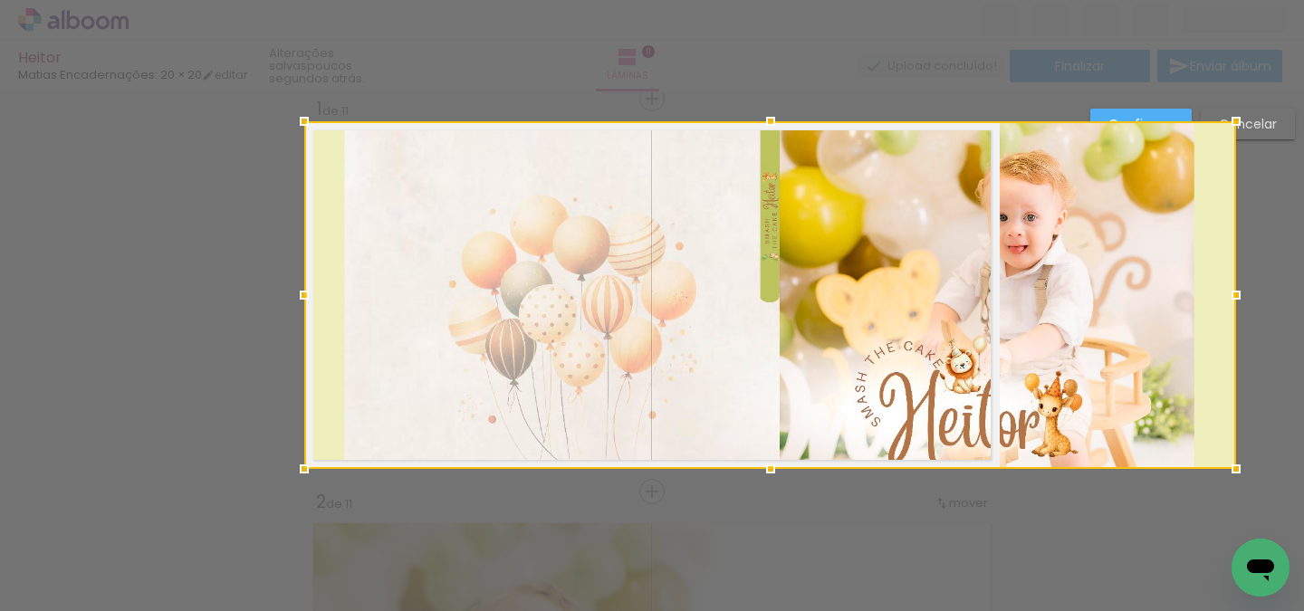
drag, startPoint x: 1002, startPoint y: 274, endPoint x: 1053, endPoint y: 272, distance: 50.8
click at [1053, 272] on div at bounding box center [770, 295] width 932 height 348
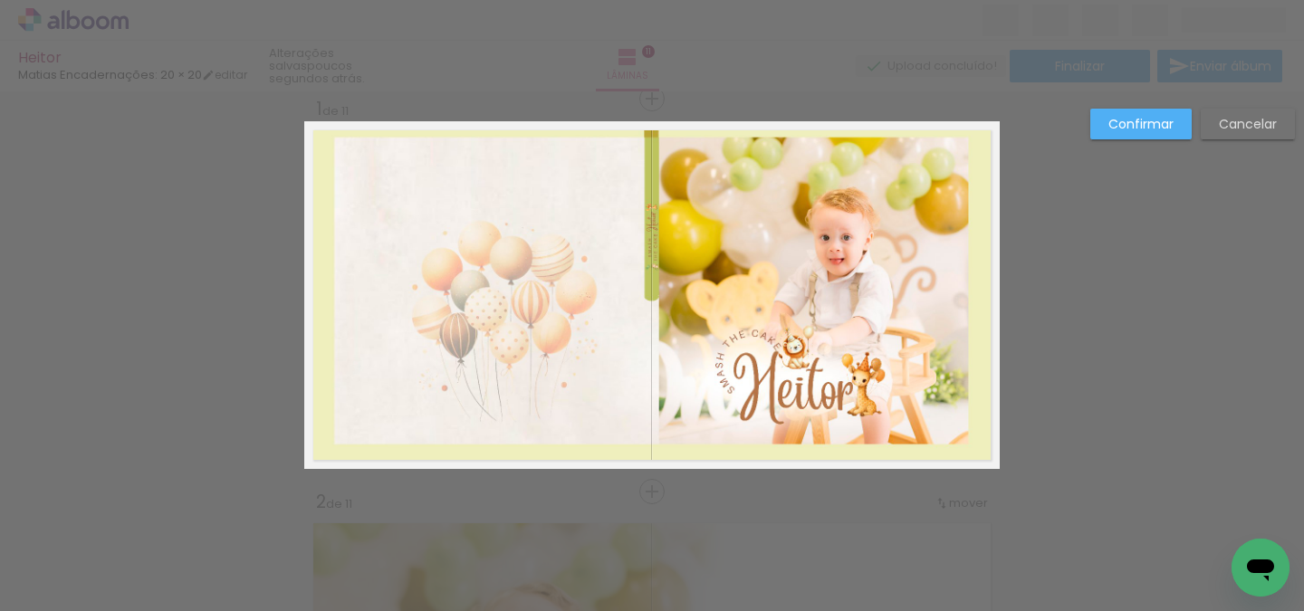
click at [1004, 271] on div at bounding box center [770, 295] width 932 height 348
click at [950, 291] on quentale-photo at bounding box center [652, 295] width 696 height 348
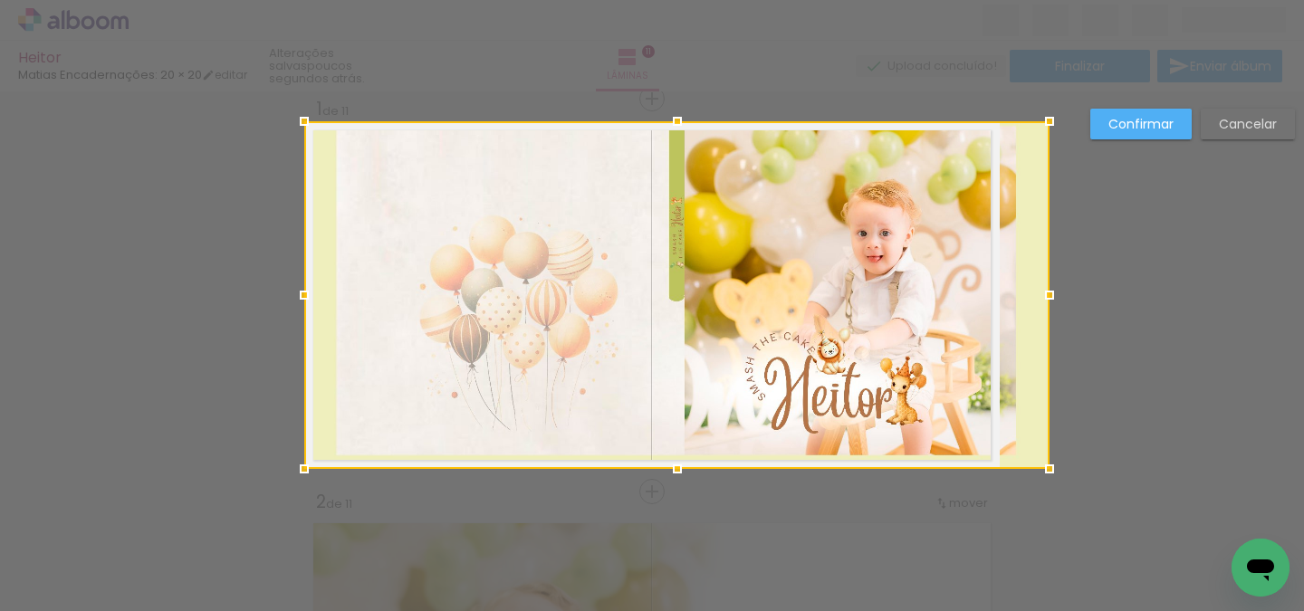
drag, startPoint x: 1003, startPoint y: 295, endPoint x: 1060, endPoint y: 296, distance: 57.1
click at [1060, 297] on div at bounding box center [1050, 295] width 36 height 36
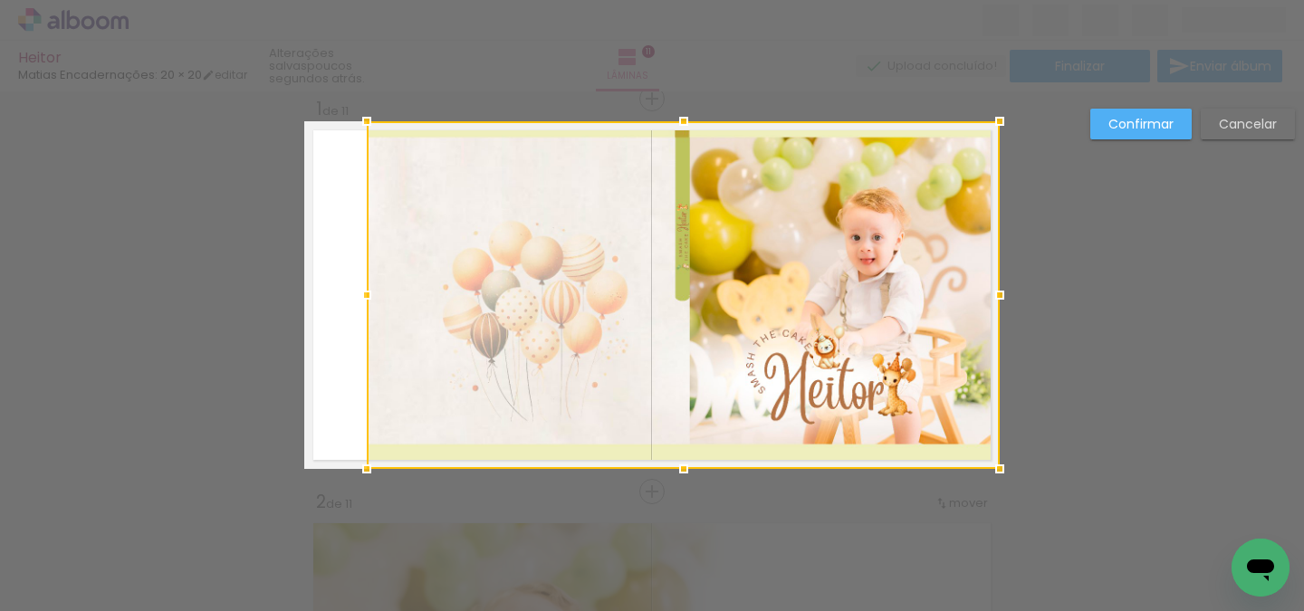
drag, startPoint x: 302, startPoint y: 469, endPoint x: 249, endPoint y: 514, distance: 68.8
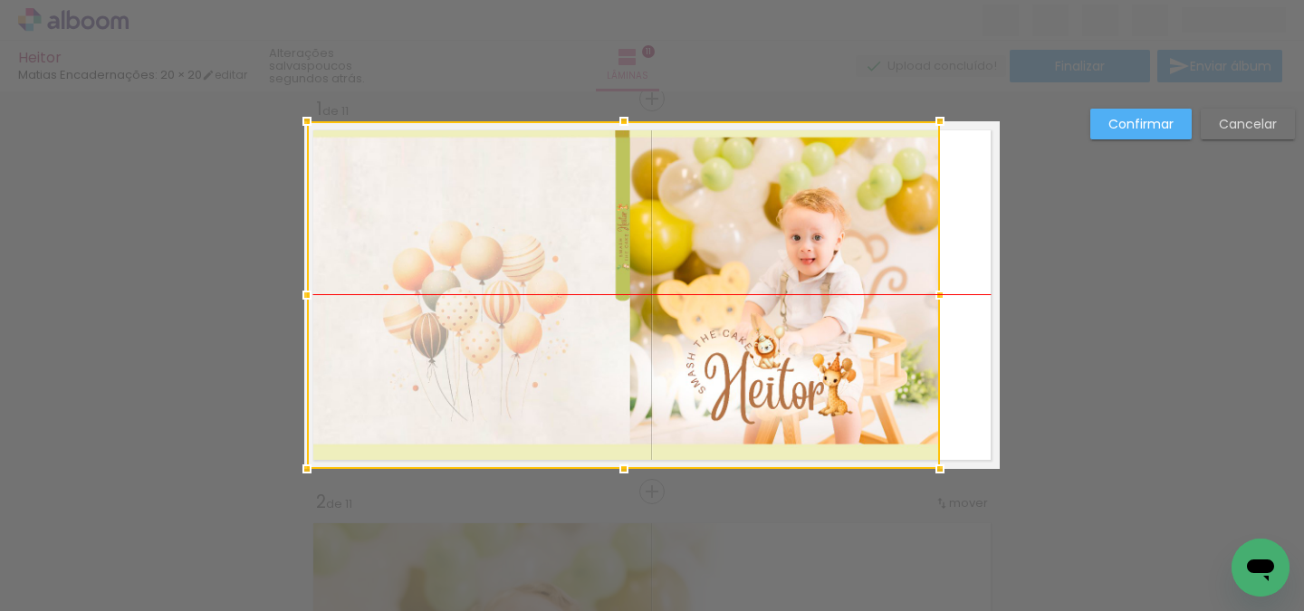
drag, startPoint x: 582, startPoint y: 373, endPoint x: 536, endPoint y: 372, distance: 46.2
click at [537, 372] on div at bounding box center [623, 295] width 633 height 348
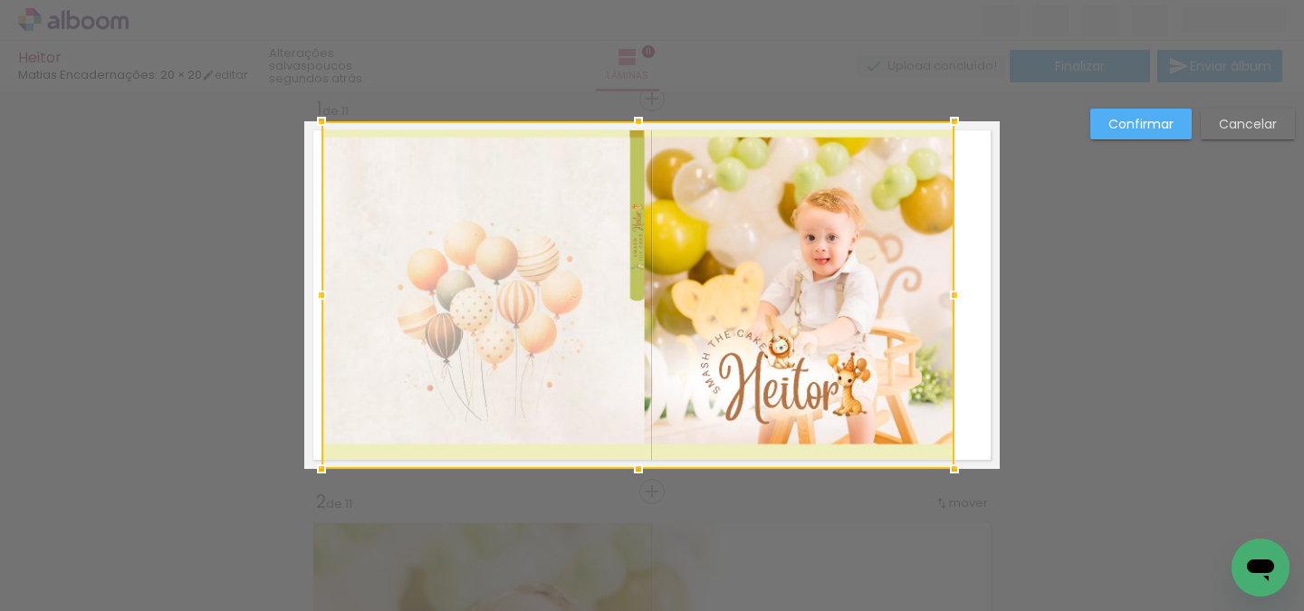
click at [536, 372] on div at bounding box center [638, 295] width 633 height 348
click at [0, 0] on slot "Cancelar" at bounding box center [0, 0] width 0 height 0
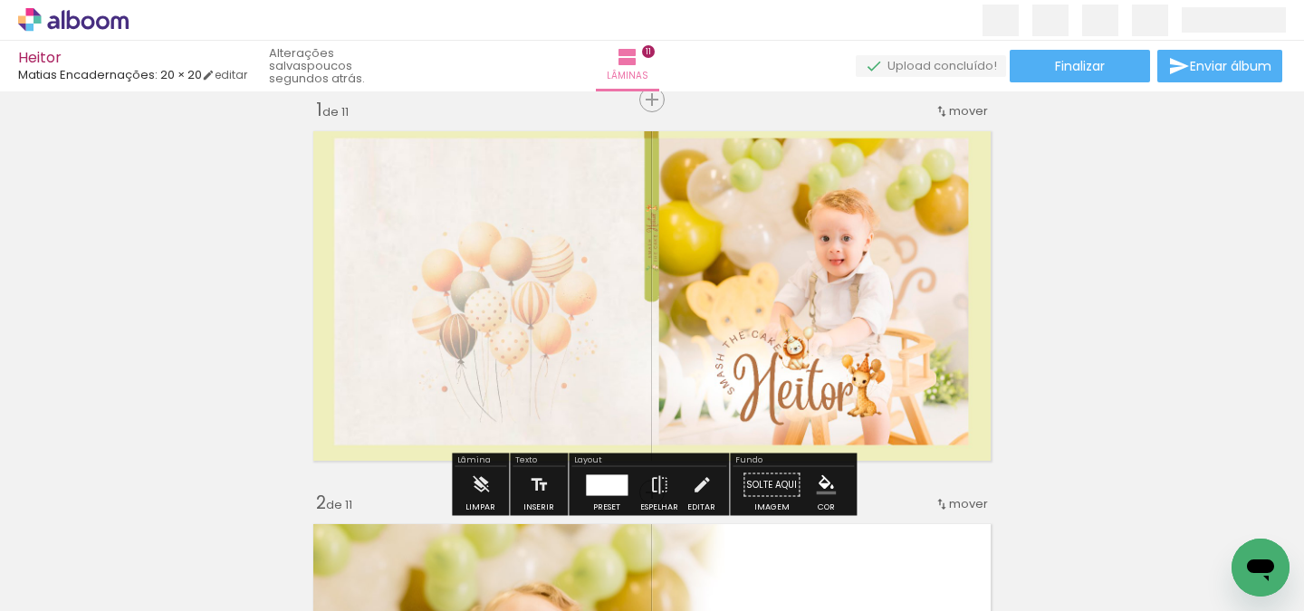
scroll to position [16, 0]
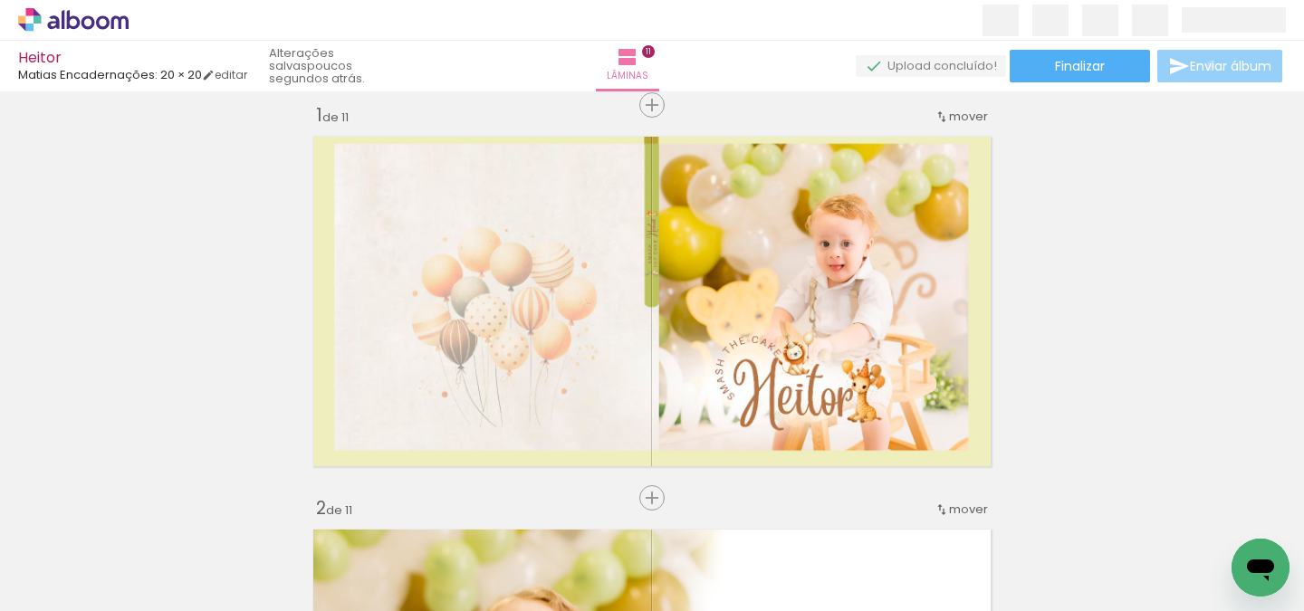
click at [1206, 66] on span "Enviar álbum" at bounding box center [1231, 66] width 82 height 13
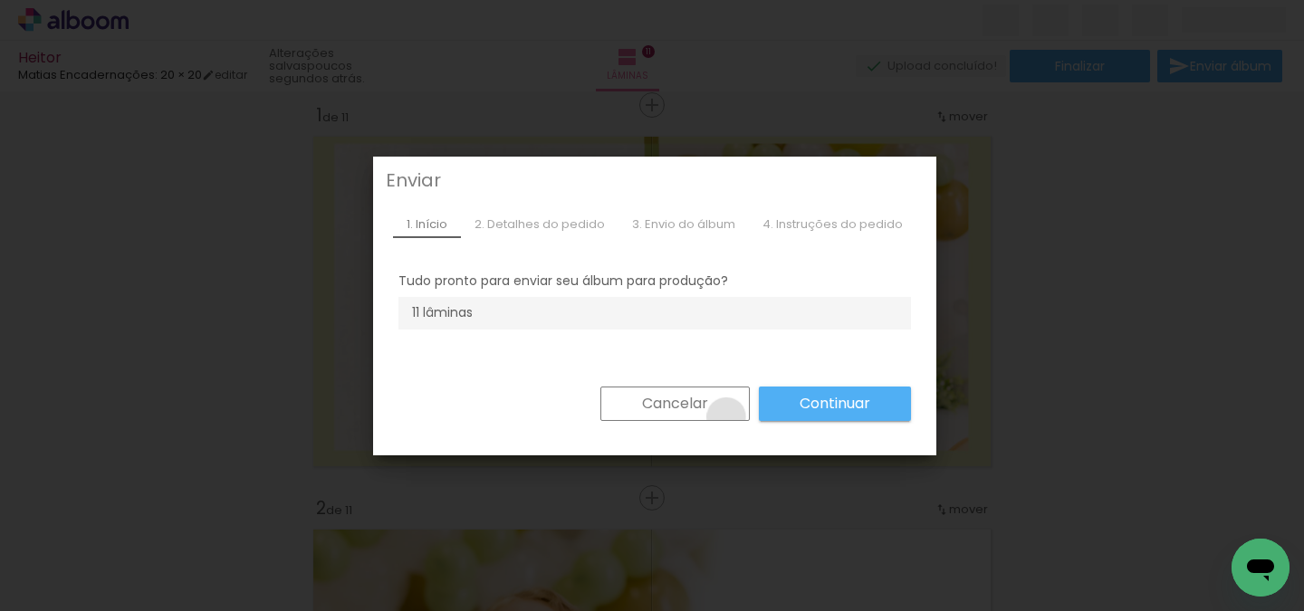
click at [715, 417] on paper-button "Cancelar" at bounding box center [675, 404] width 149 height 34
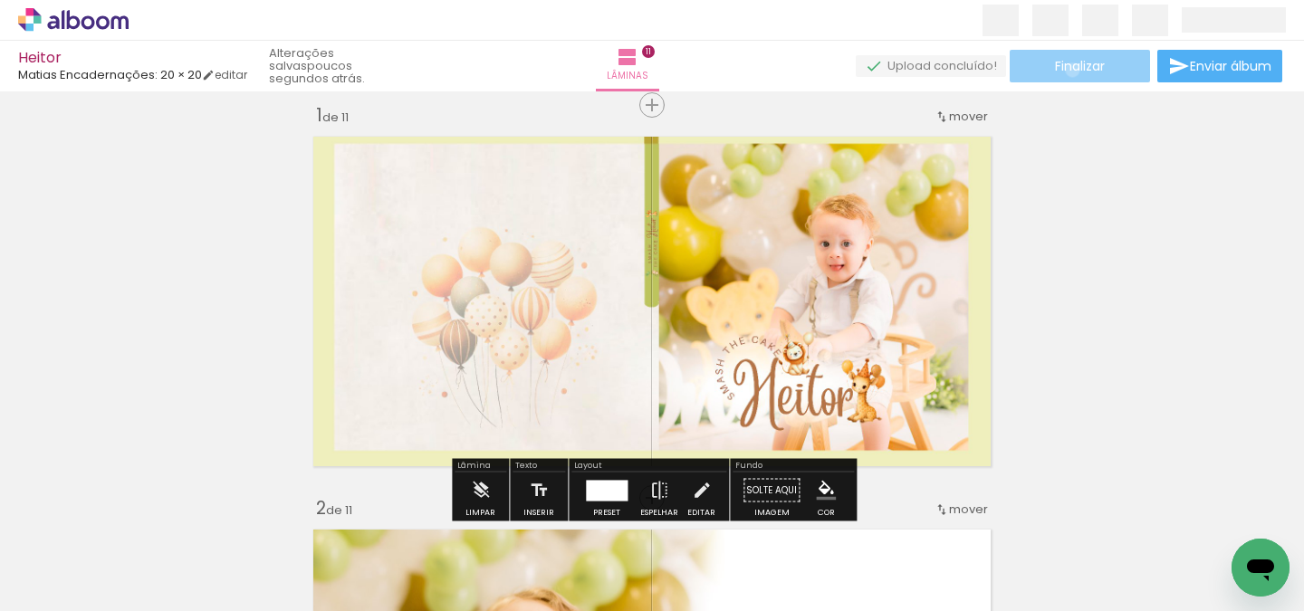
click at [1066, 70] on span "Finalizar" at bounding box center [1080, 66] width 50 height 13
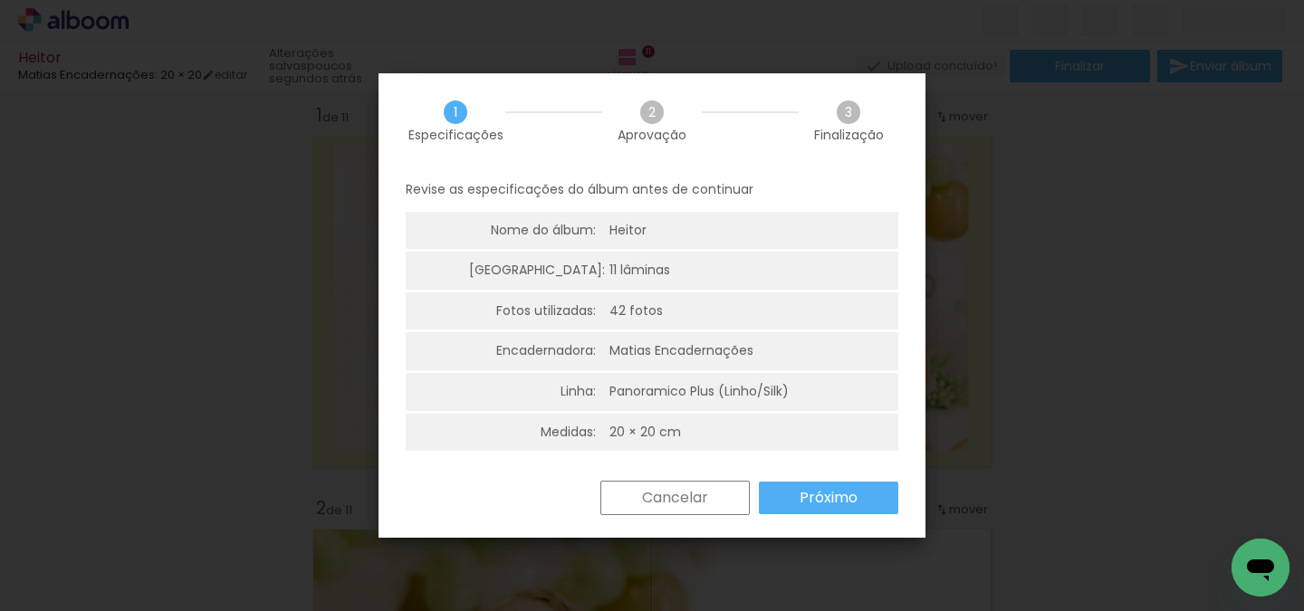
click at [861, 492] on paper-button "Próximo" at bounding box center [828, 498] width 139 height 33
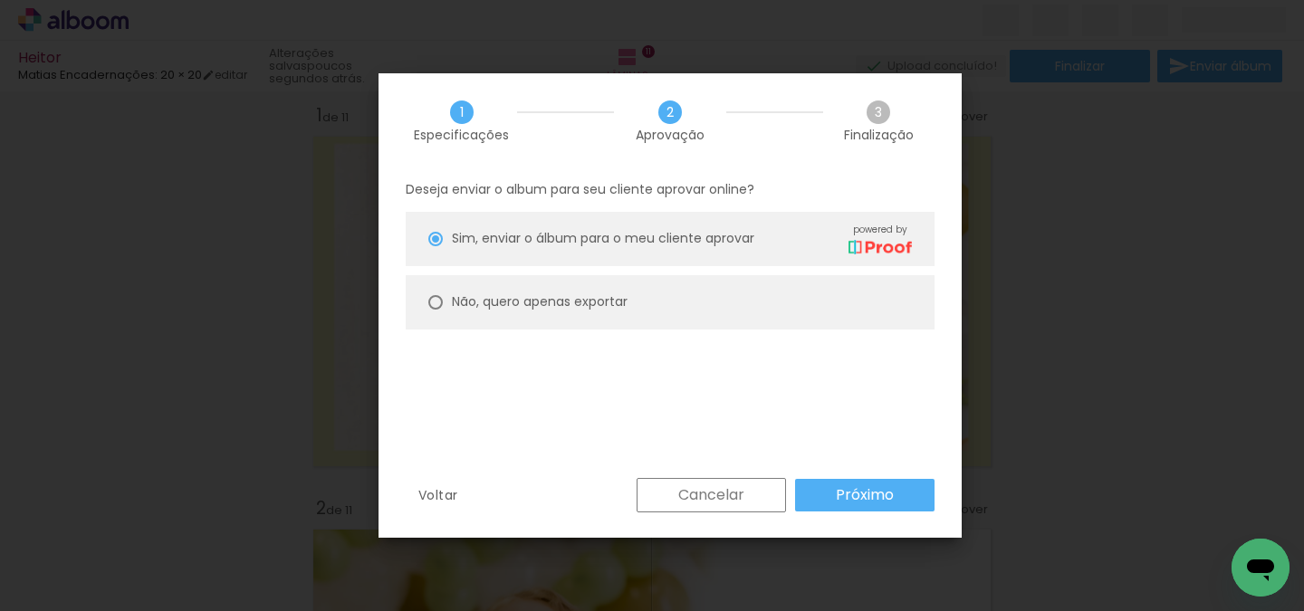
click at [0, 0] on slot "Próximo" at bounding box center [0, 0] width 0 height 0
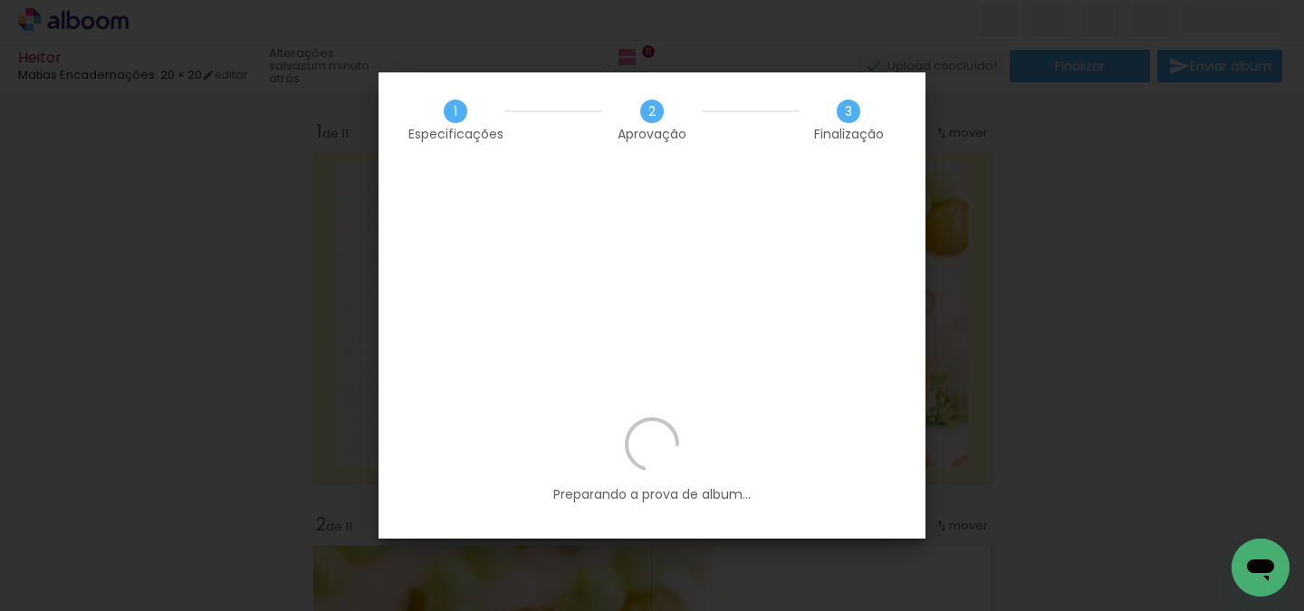
scroll to position [0, 3092]
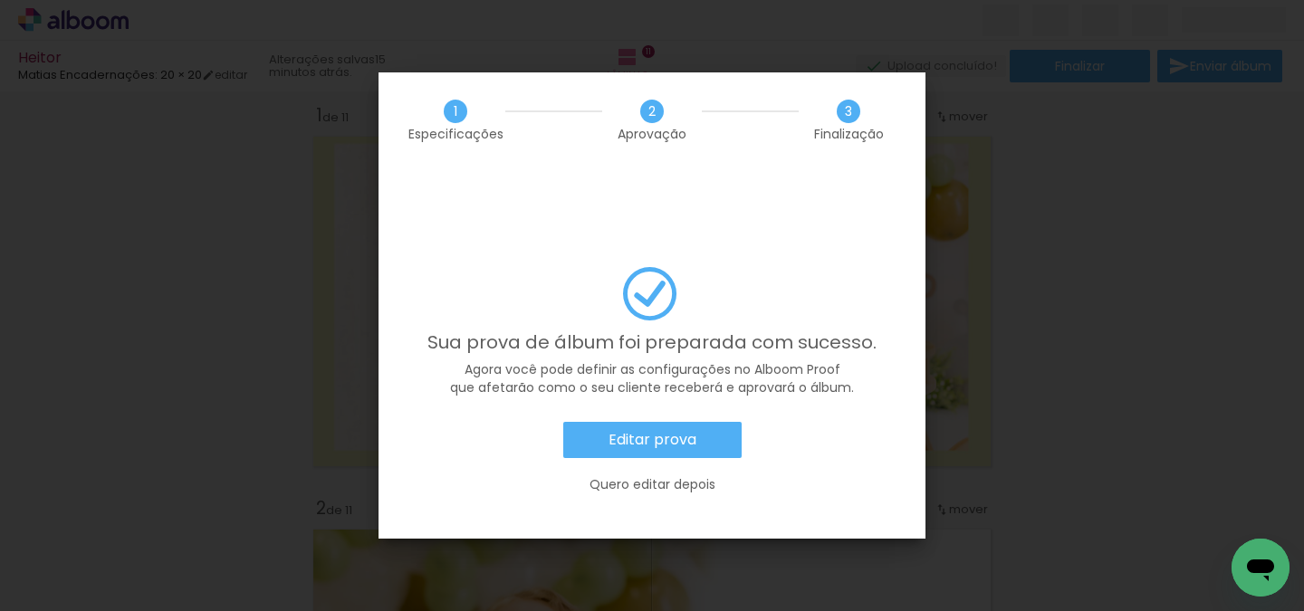
click at [0, 0] on slot "Editar prova" at bounding box center [0, 0] width 0 height 0
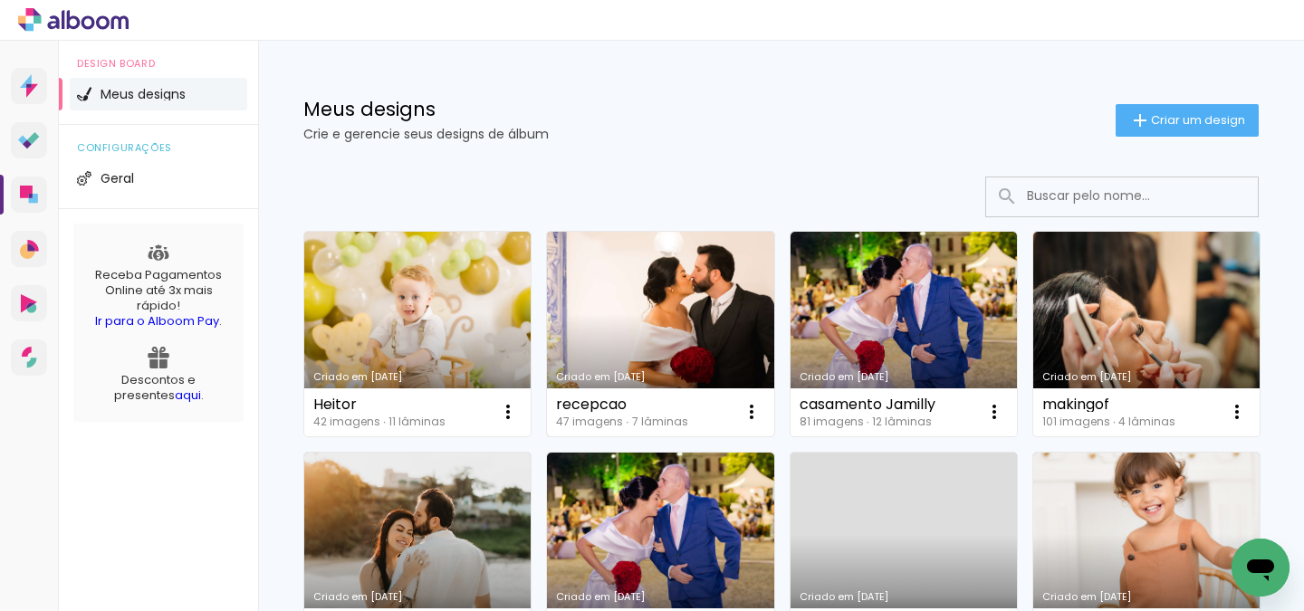
scroll to position [108, 0]
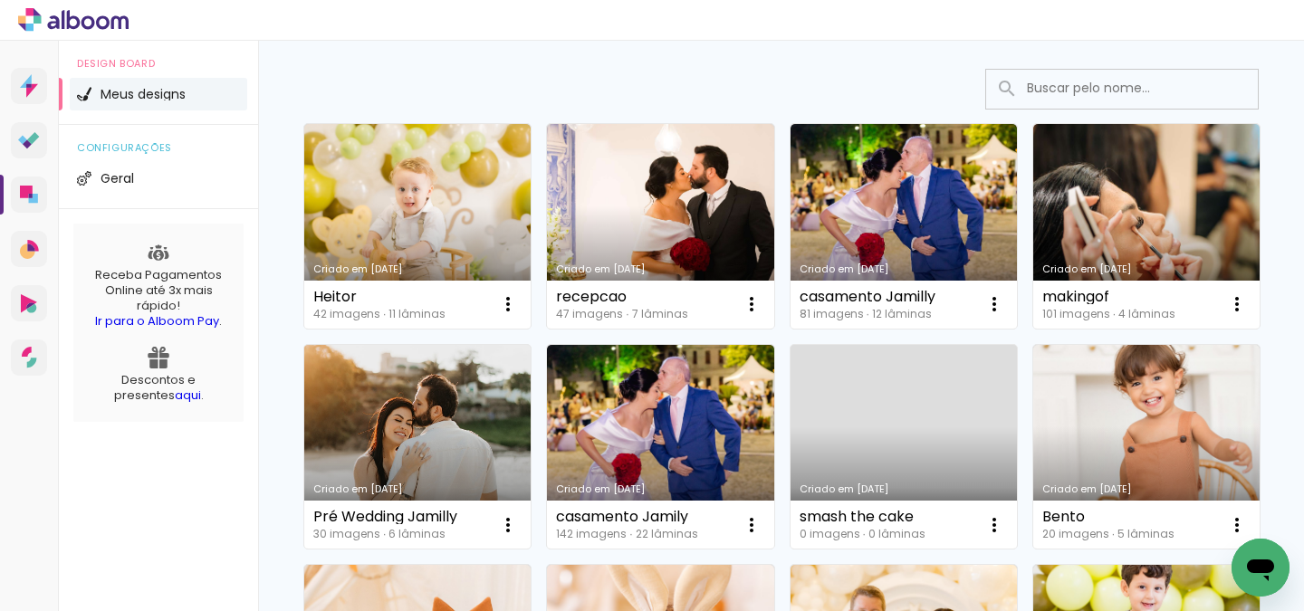
click at [439, 443] on link "Criado em [DATE]" at bounding box center [417, 447] width 226 height 205
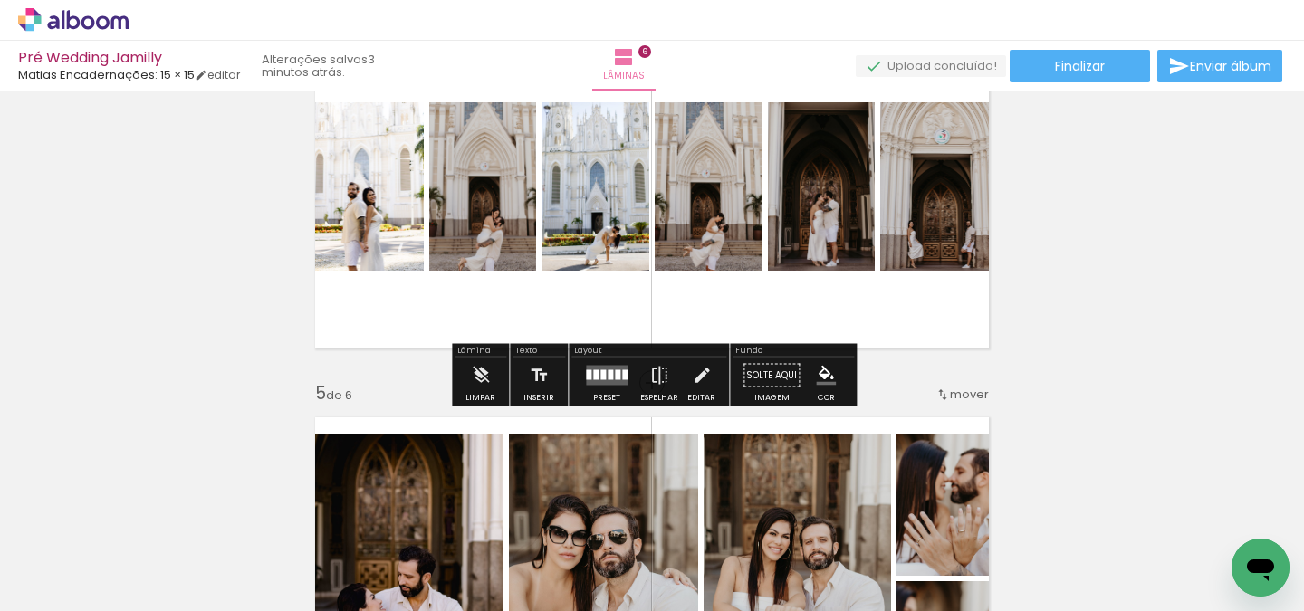
scroll to position [1286, 0]
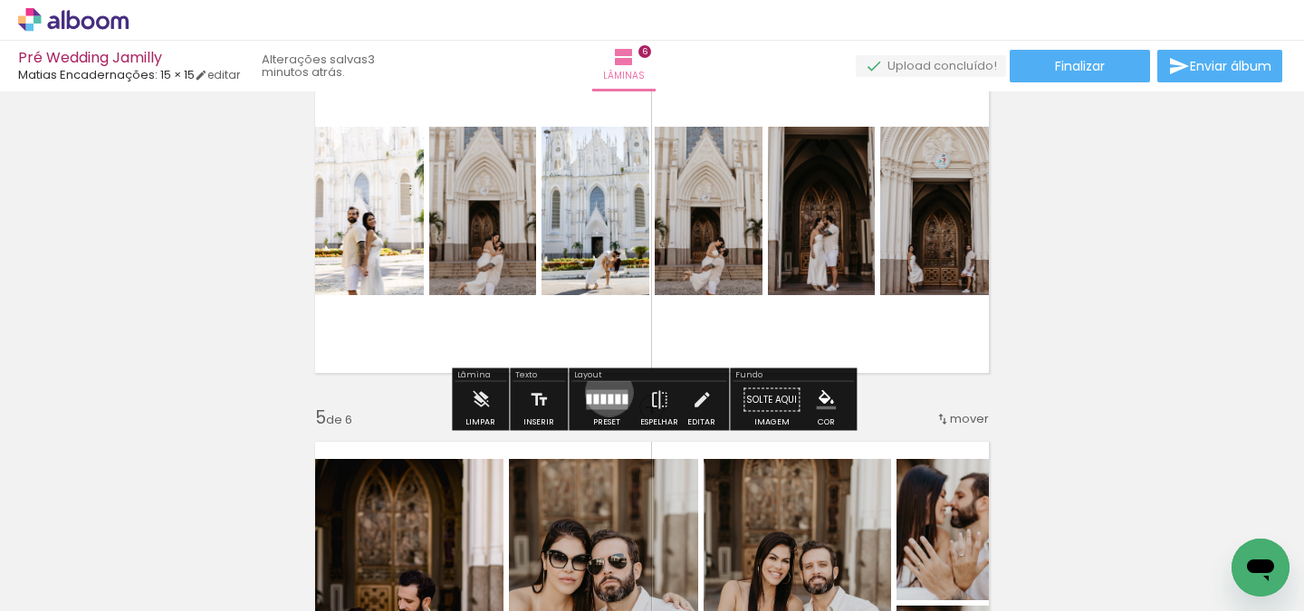
click at [605, 392] on quentale-layouter at bounding box center [607, 400] width 42 height 20
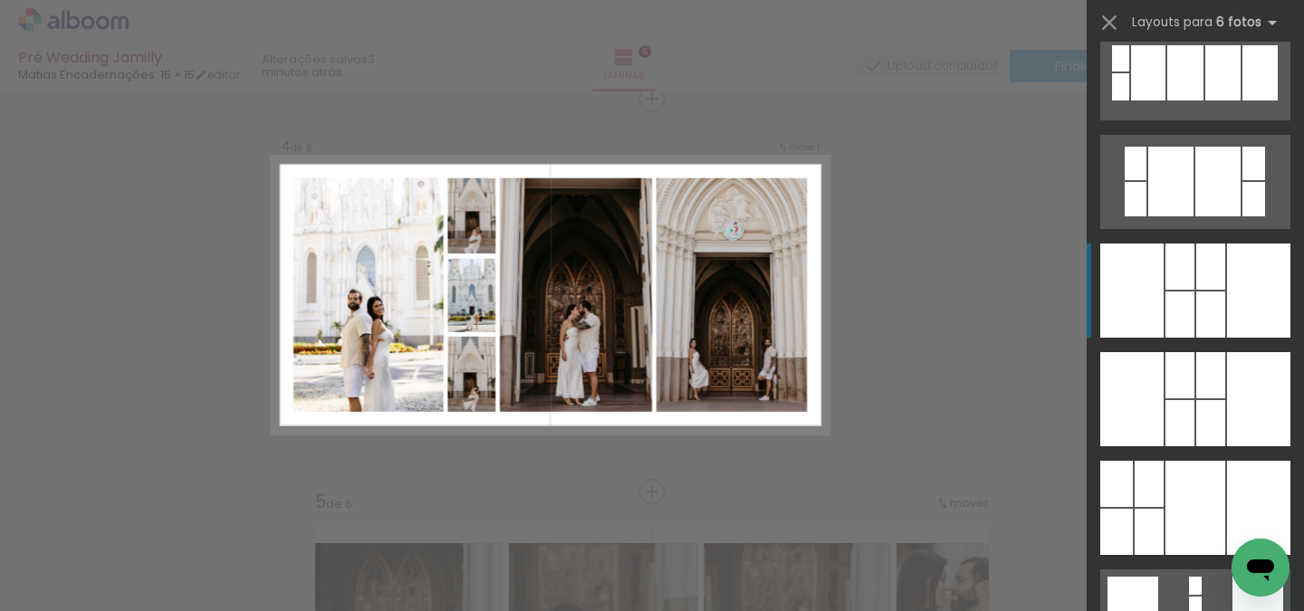
scroll to position [1663, 0]
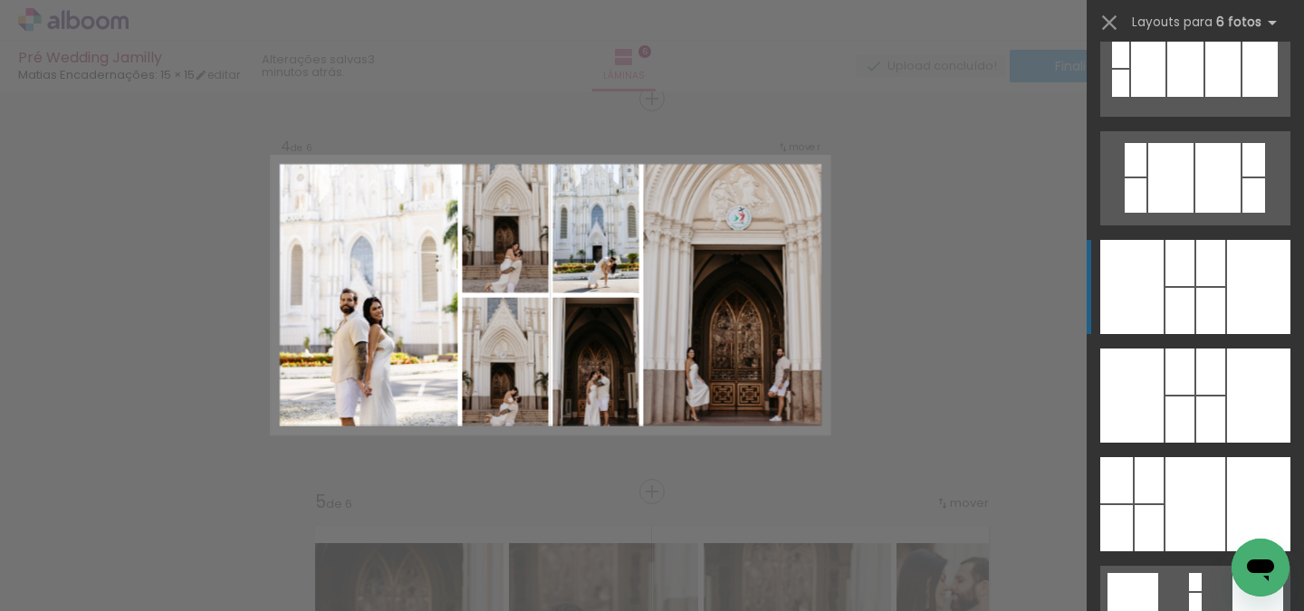
click at [1193, 349] on div at bounding box center [1180, 372] width 29 height 46
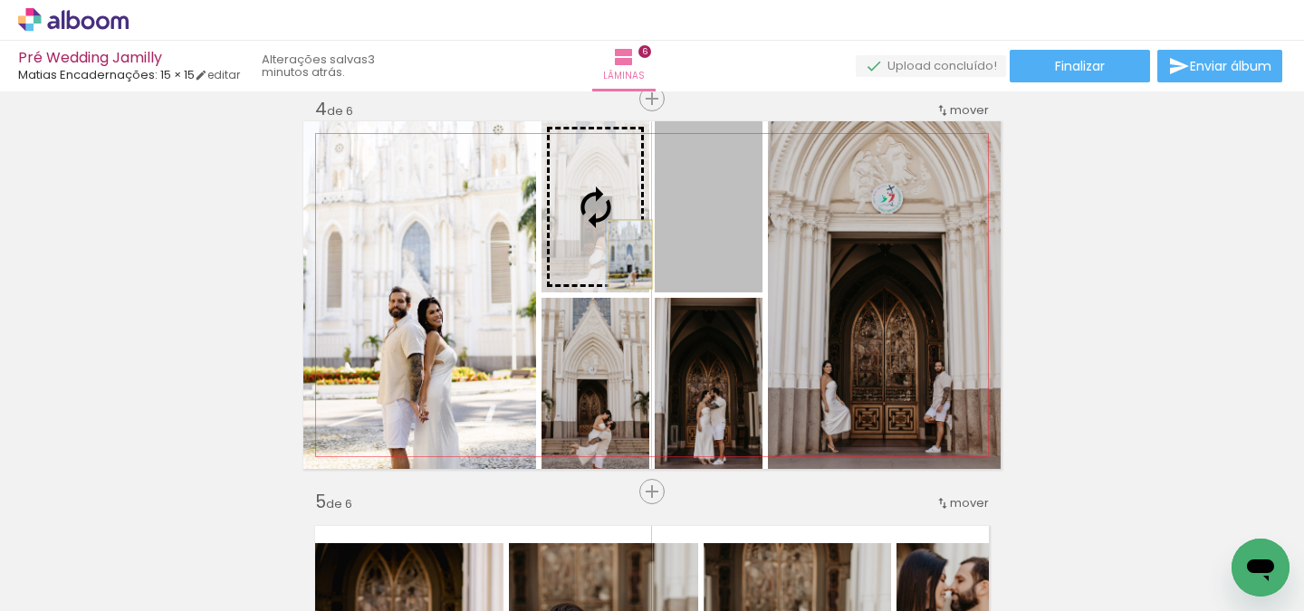
drag, startPoint x: 700, startPoint y: 257, endPoint x: 630, endPoint y: 254, distance: 69.8
click at [0, 0] on slot at bounding box center [0, 0] width 0 height 0
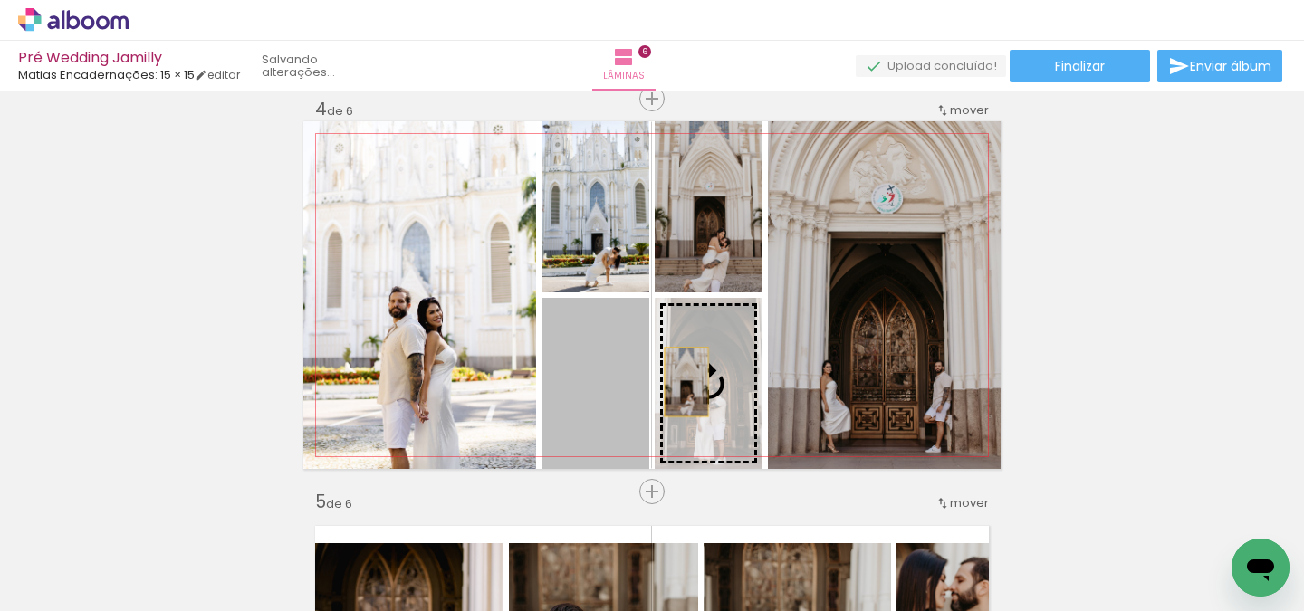
drag, startPoint x: 640, startPoint y: 382, endPoint x: 691, endPoint y: 381, distance: 51.6
click at [0, 0] on slot at bounding box center [0, 0] width 0 height 0
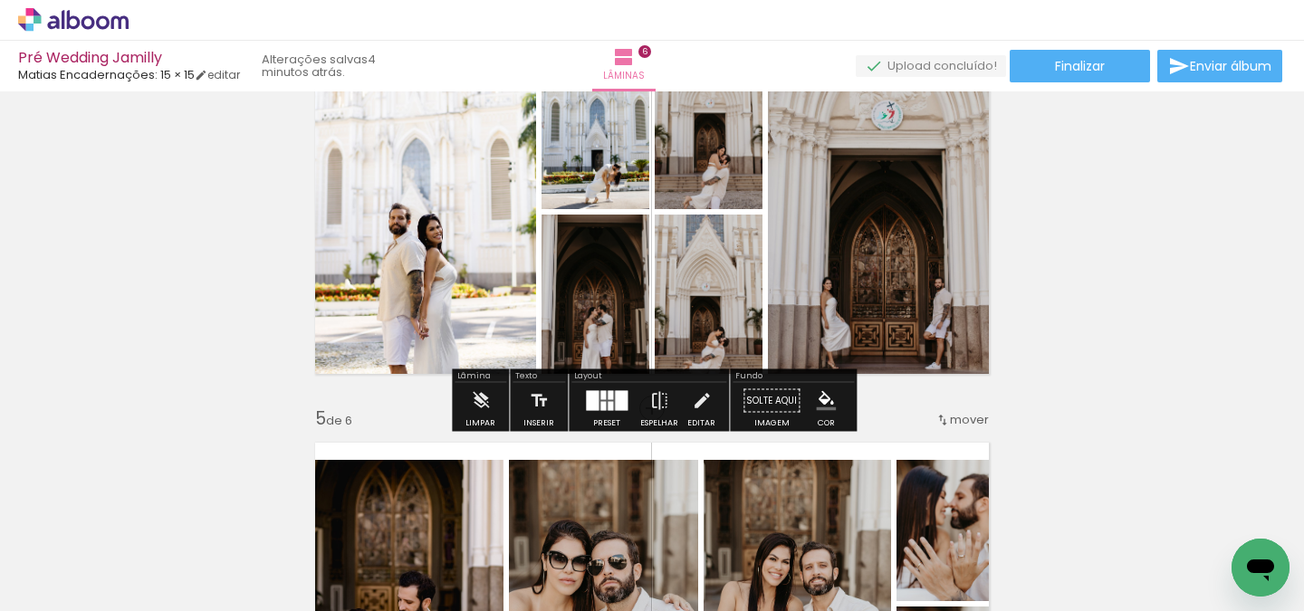
scroll to position [1286, 0]
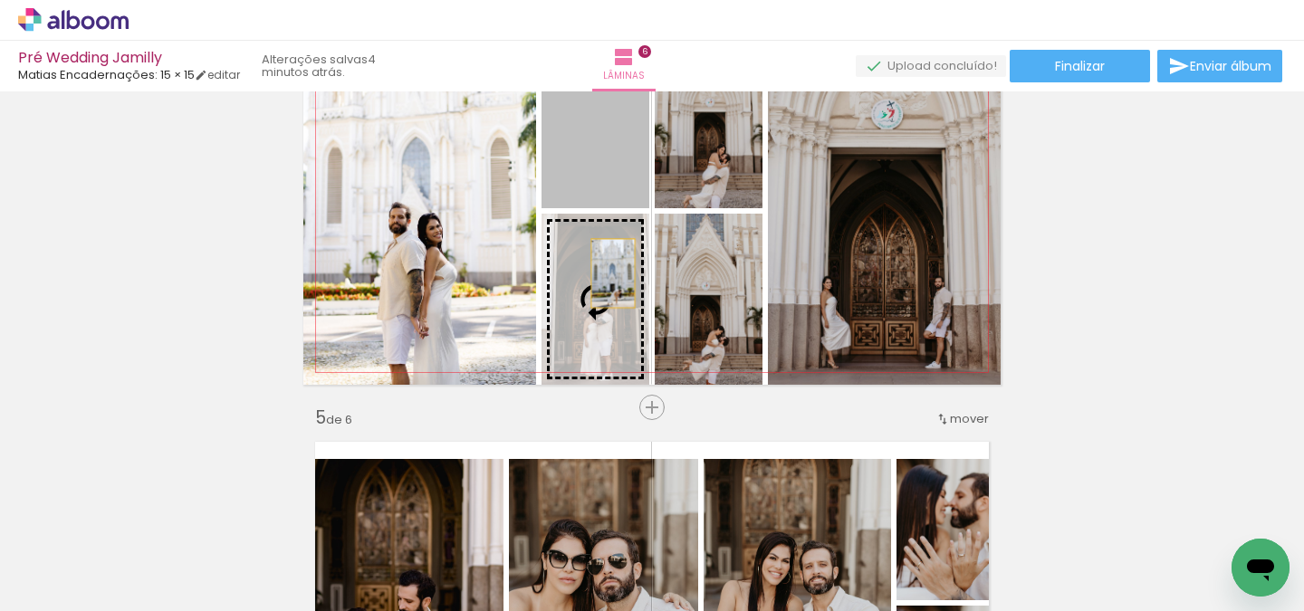
drag, startPoint x: 621, startPoint y: 148, endPoint x: 617, endPoint y: 296, distance: 148.6
click at [0, 0] on slot at bounding box center [0, 0] width 0 height 0
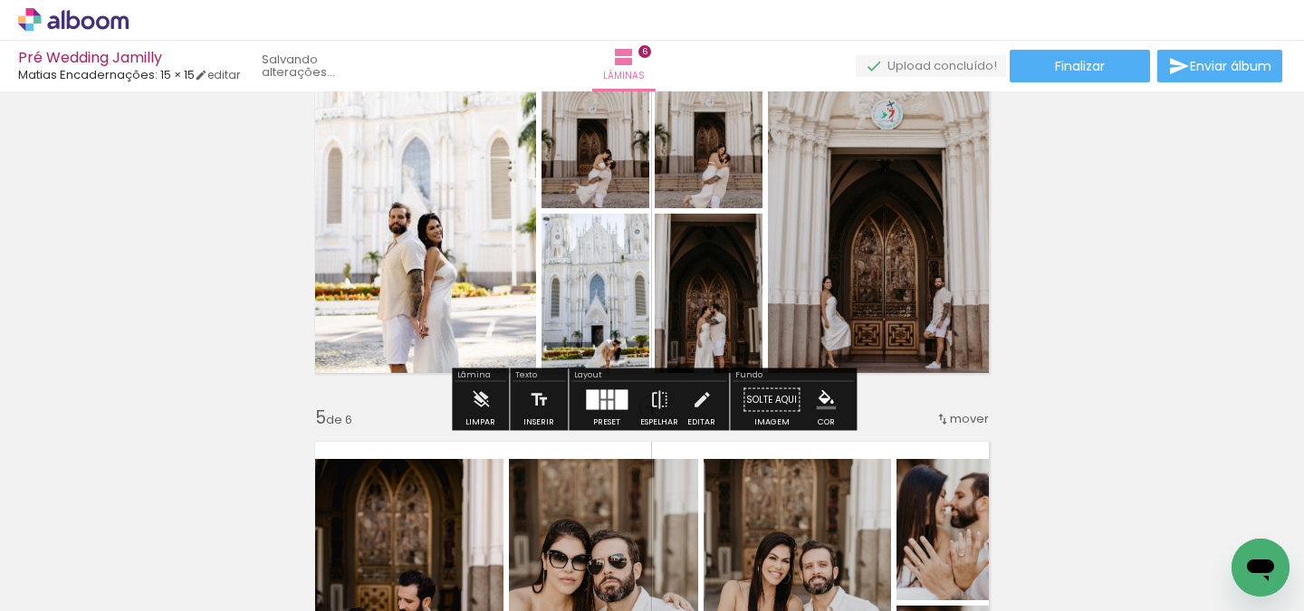
drag, startPoint x: 726, startPoint y: 311, endPoint x: 611, endPoint y: 178, distance: 175.3
click at [0, 0] on slot at bounding box center [0, 0] width 0 height 0
click at [1072, 269] on div "Inserir lâmina 1 de 6 Inserir lâmina 2 de 6 Inserir lâmina 3 de 6 Inserir lâmin…" at bounding box center [652, 188] width 1304 height 2753
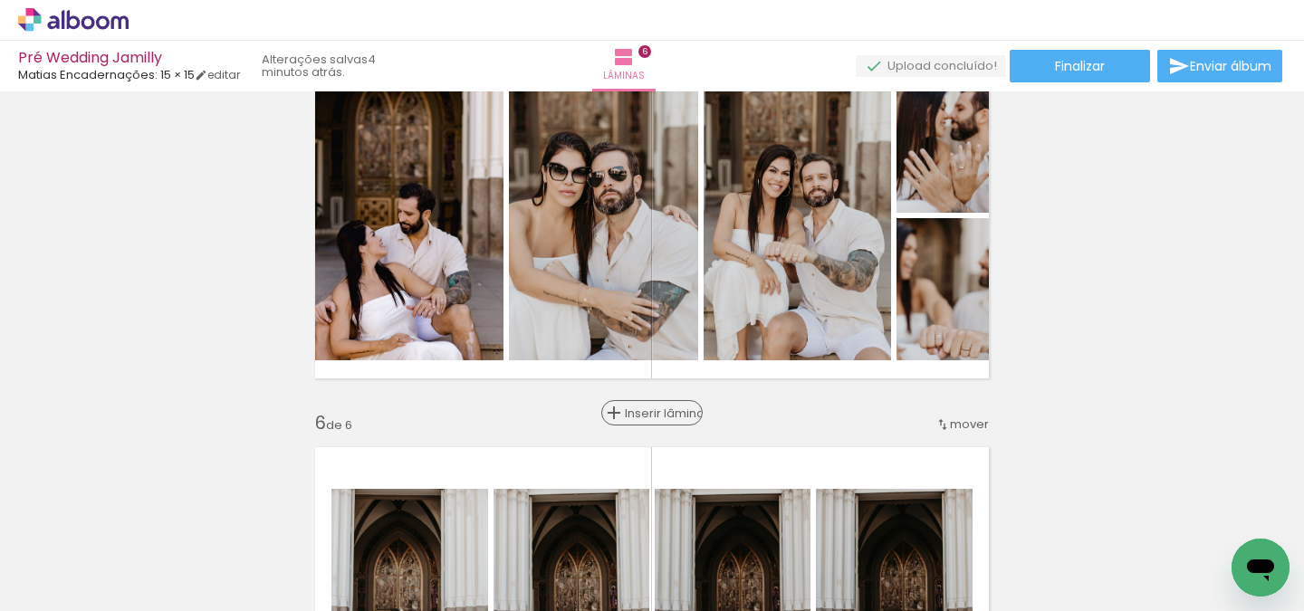
scroll to position [1658, 0]
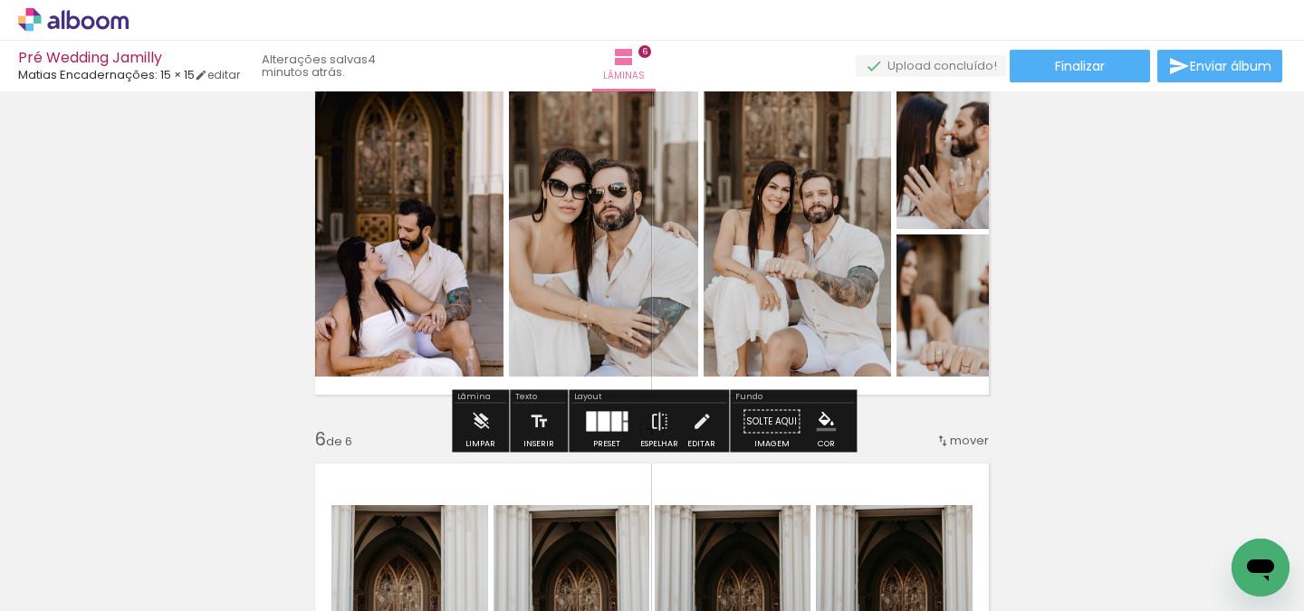
click at [598, 422] on div at bounding box center [604, 422] width 12 height 20
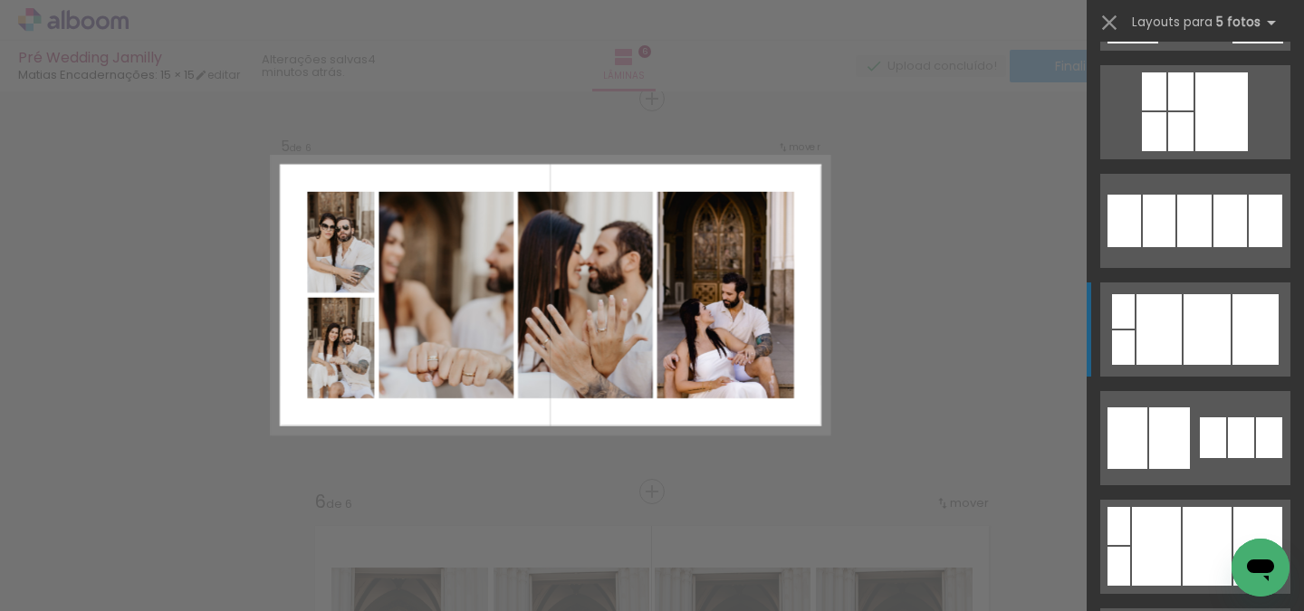
scroll to position [2605, 0]
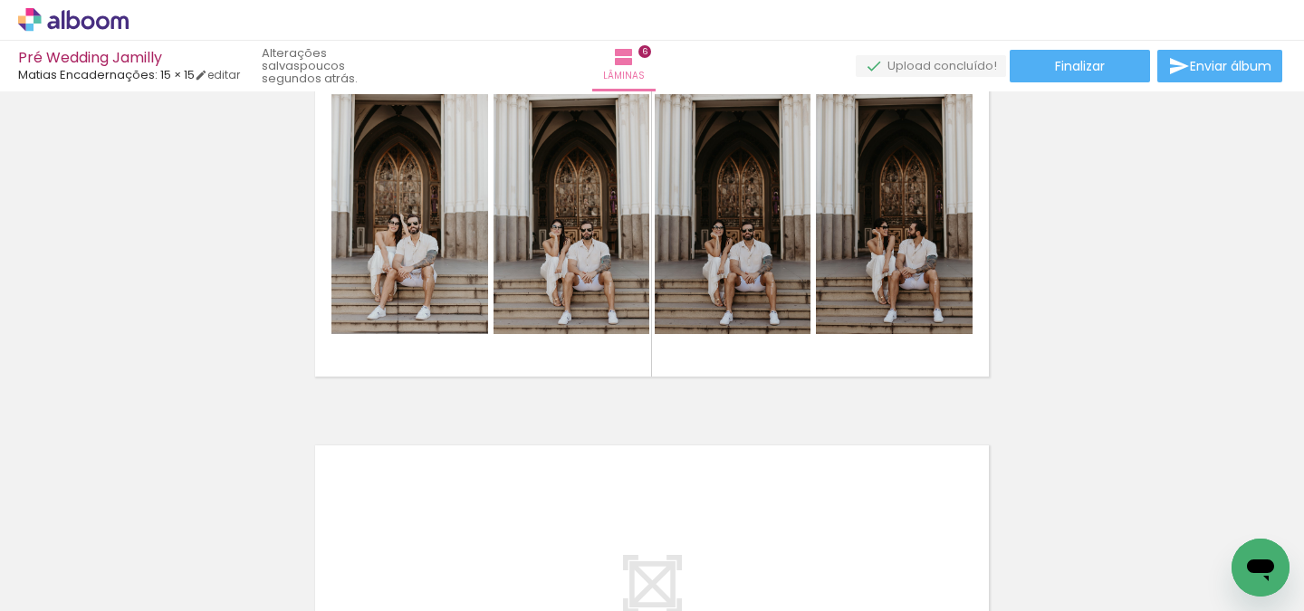
scroll to position [2068, 0]
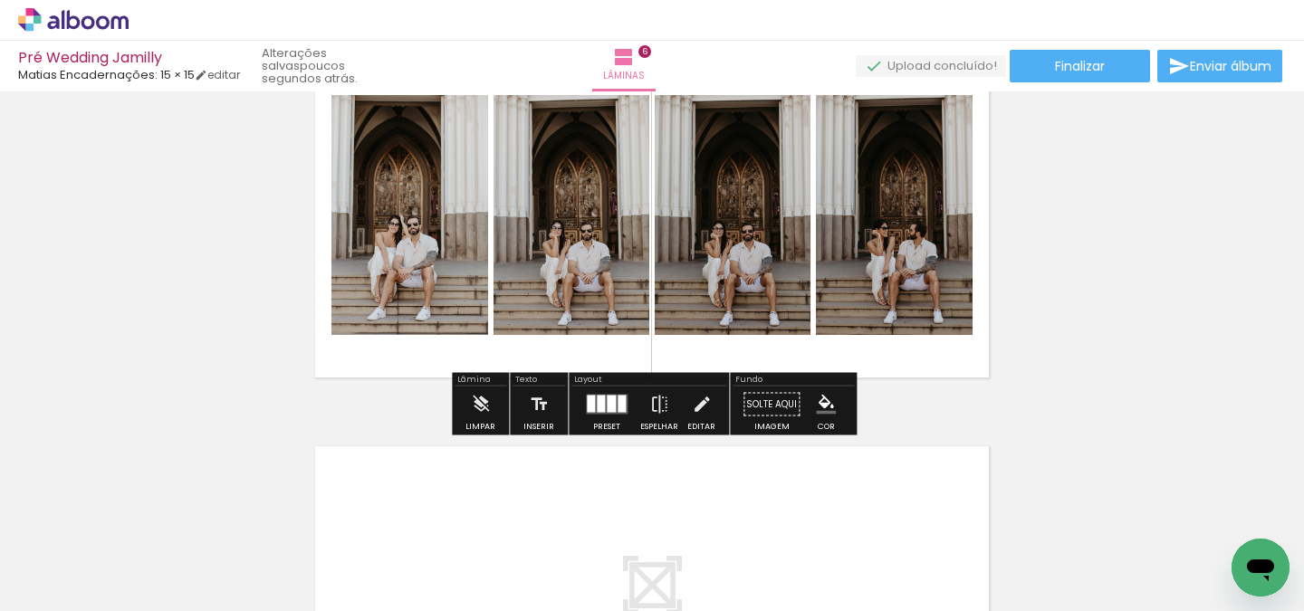
click at [582, 407] on div at bounding box center [606, 405] width 49 height 36
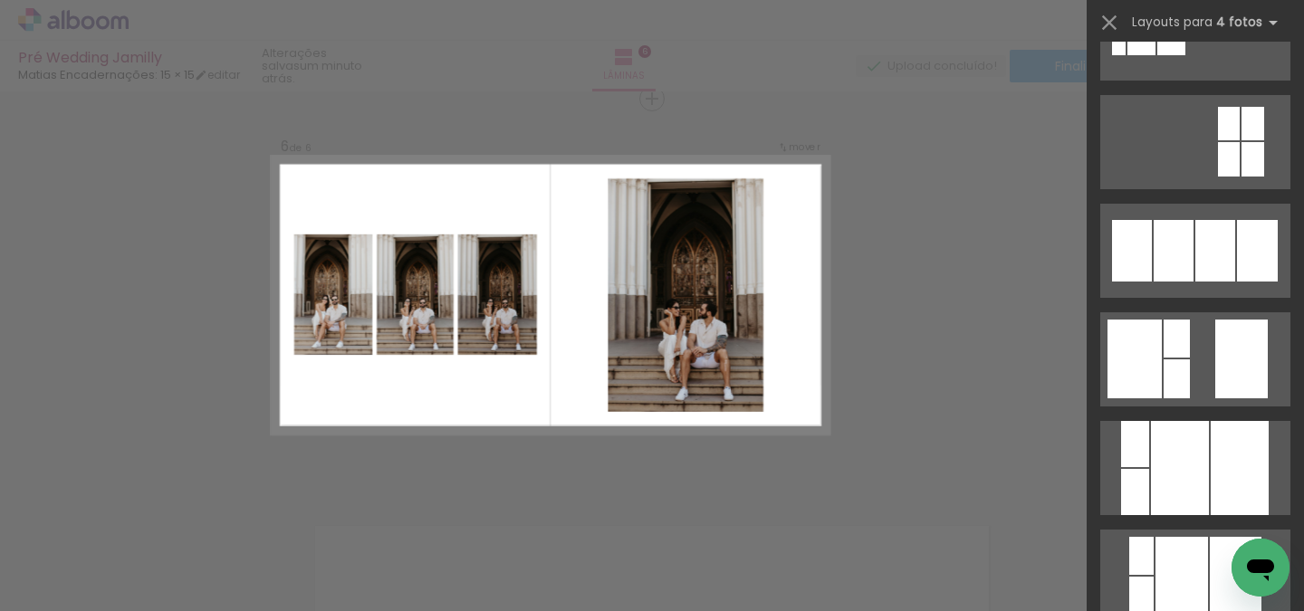
scroll to position [2149, 0]
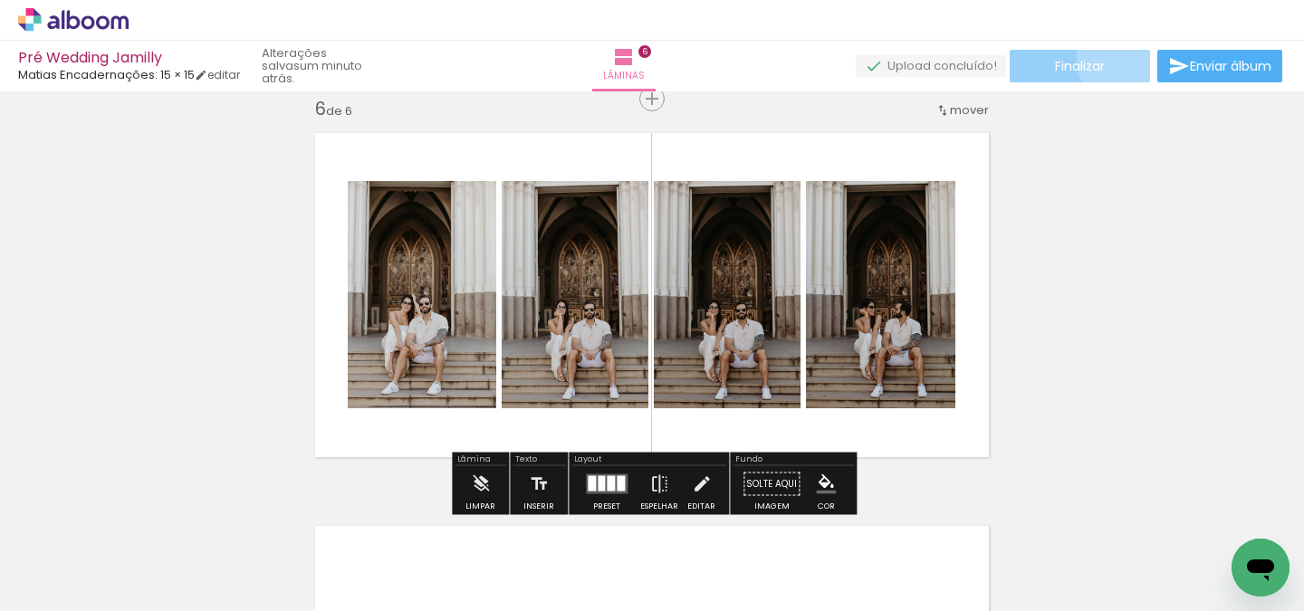
click at [1116, 59] on paper-button "Finalizar" at bounding box center [1080, 66] width 140 height 33
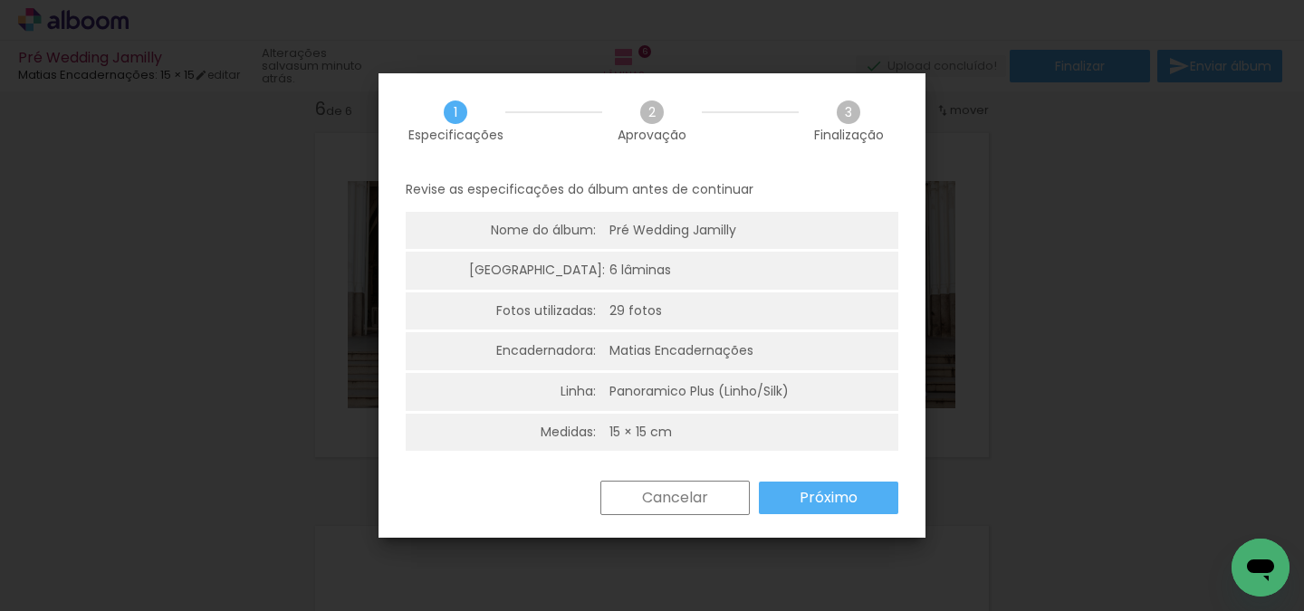
click at [0, 0] on slot "Próximo" at bounding box center [0, 0] width 0 height 0
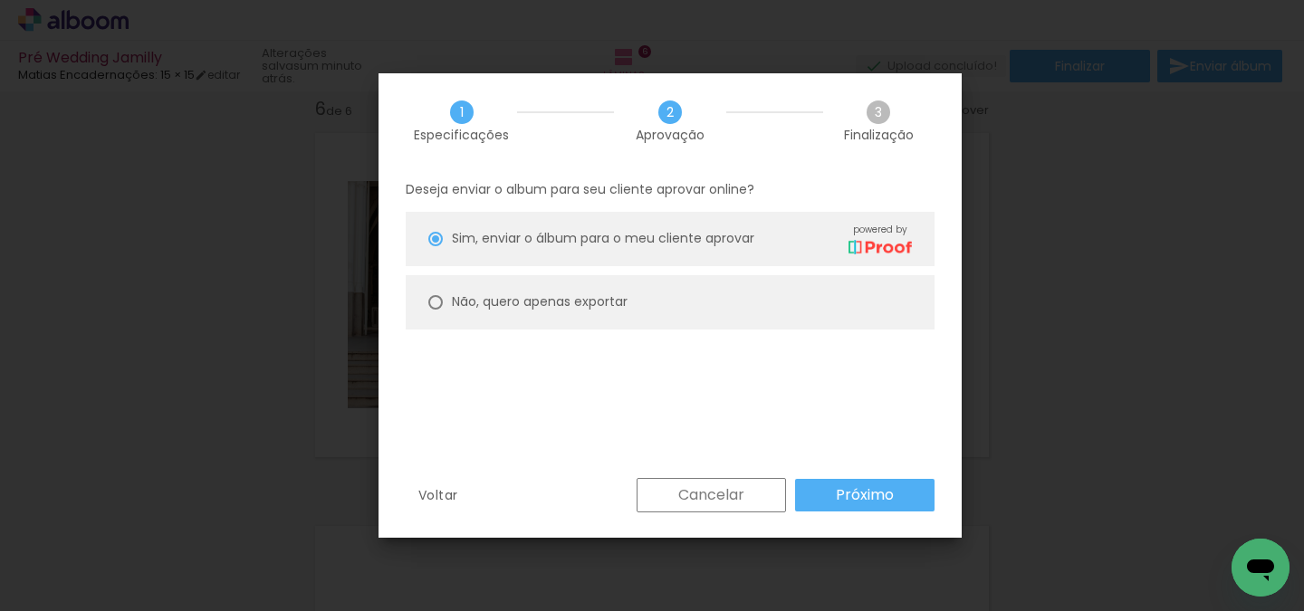
click at [718, 307] on paper-radio-button "Não, quero apenas exportar" at bounding box center [670, 302] width 529 height 54
type paper-radio-button "on"
click at [0, 0] on slot "Próximo" at bounding box center [0, 0] width 0 height 0
type input "Alta, 300 DPI"
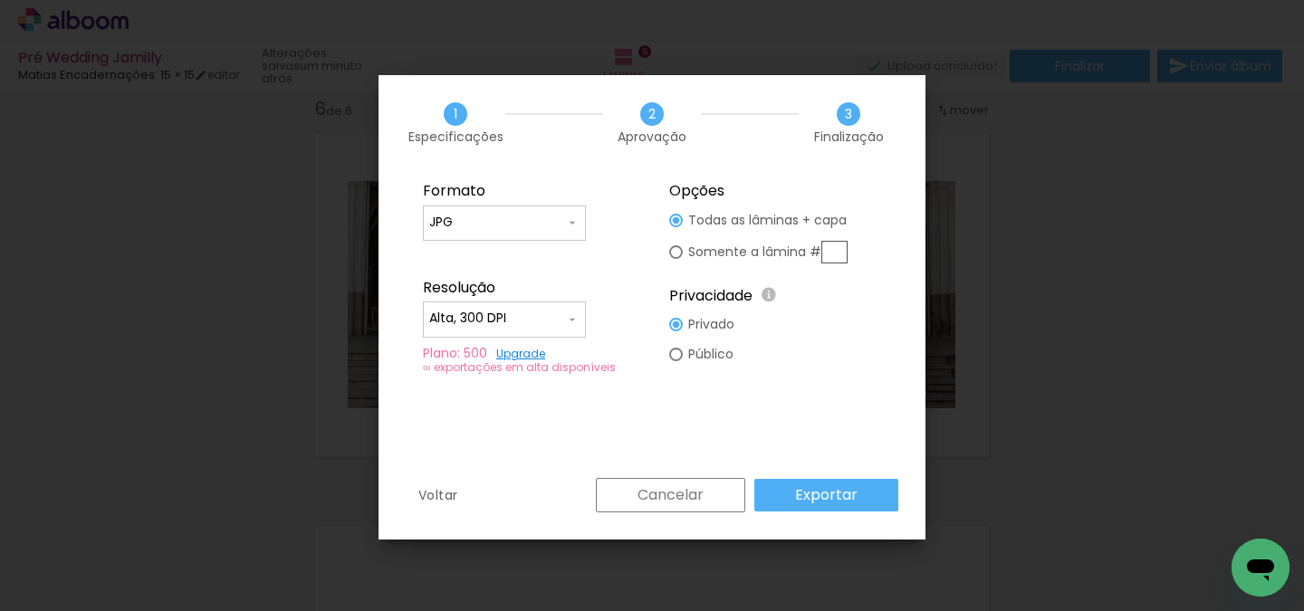
click at [0, 0] on slot "Exportar" at bounding box center [0, 0] width 0 height 0
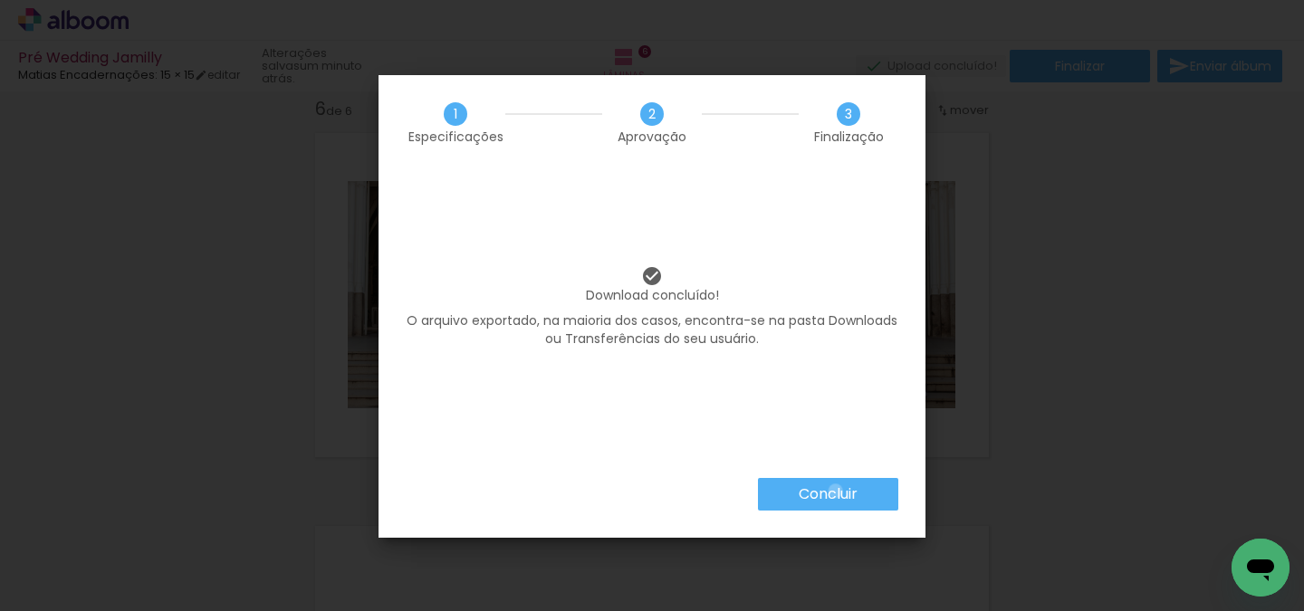
click at [0, 0] on slot "Concluir" at bounding box center [0, 0] width 0 height 0
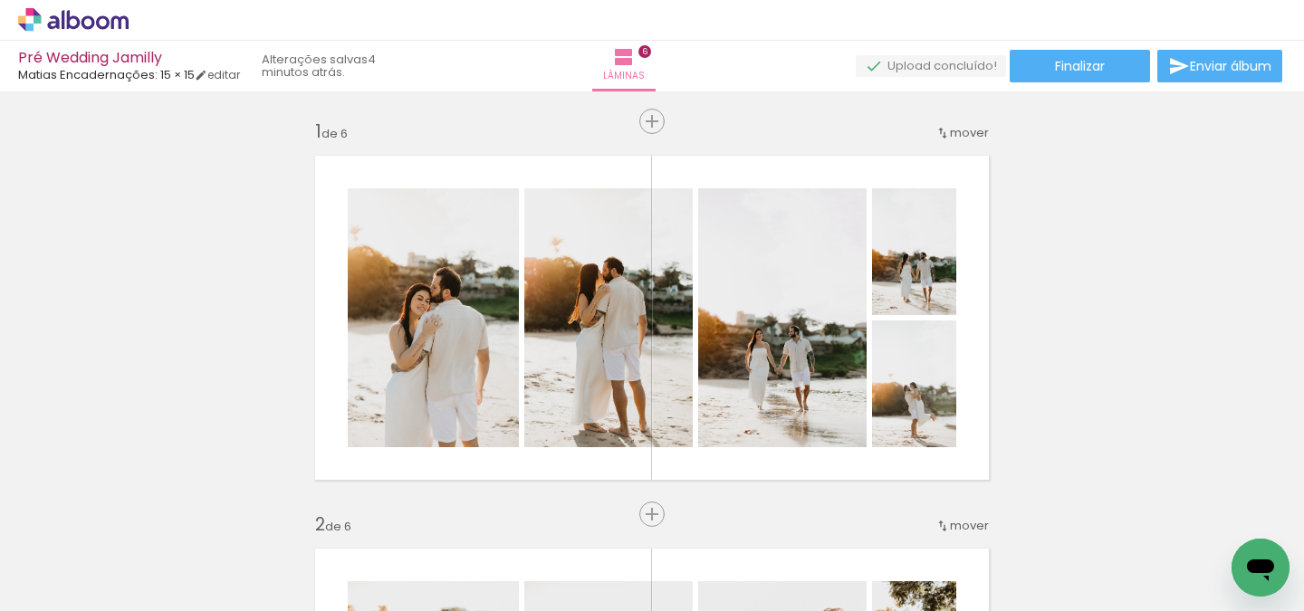
scroll to position [2149, 0]
